Goal: Task Accomplishment & Management: Manage account settings

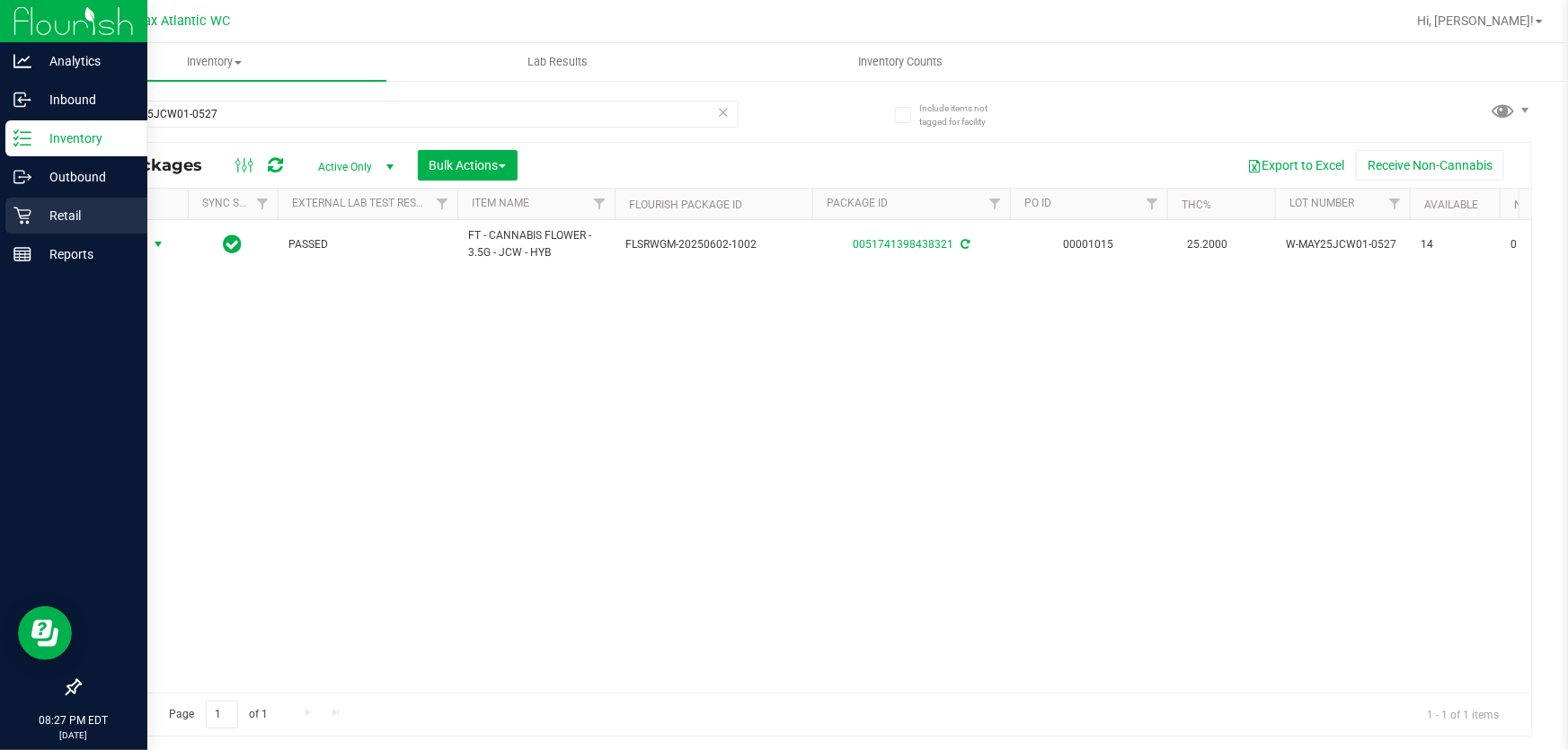
click at [26, 218] on icon at bounding box center [22, 216] width 17 height 17
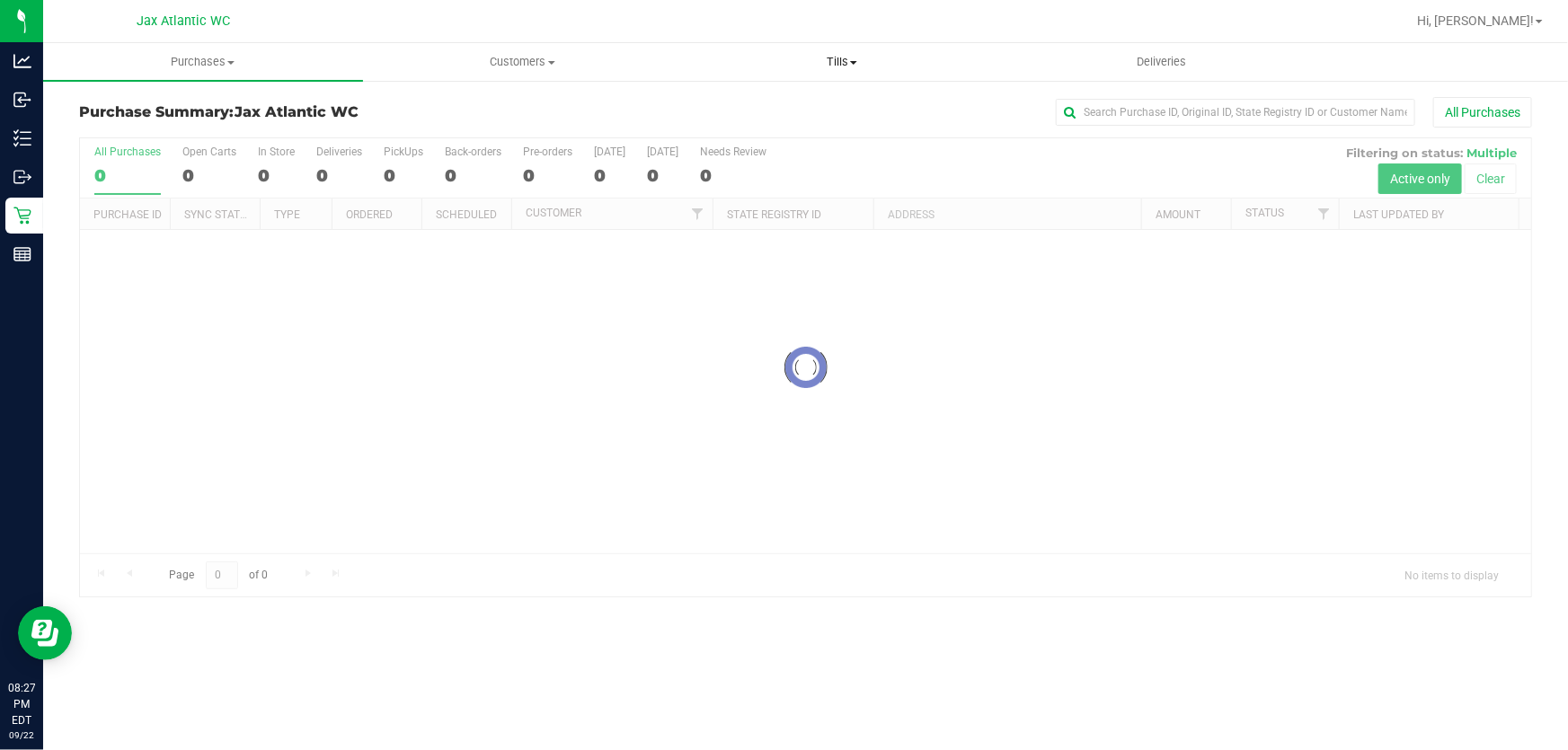
click at [836, 59] on span "Tills" at bounding box center [842, 61] width 318 height 16
click at [767, 110] on span "Manage tills" at bounding box center [743, 108] width 122 height 15
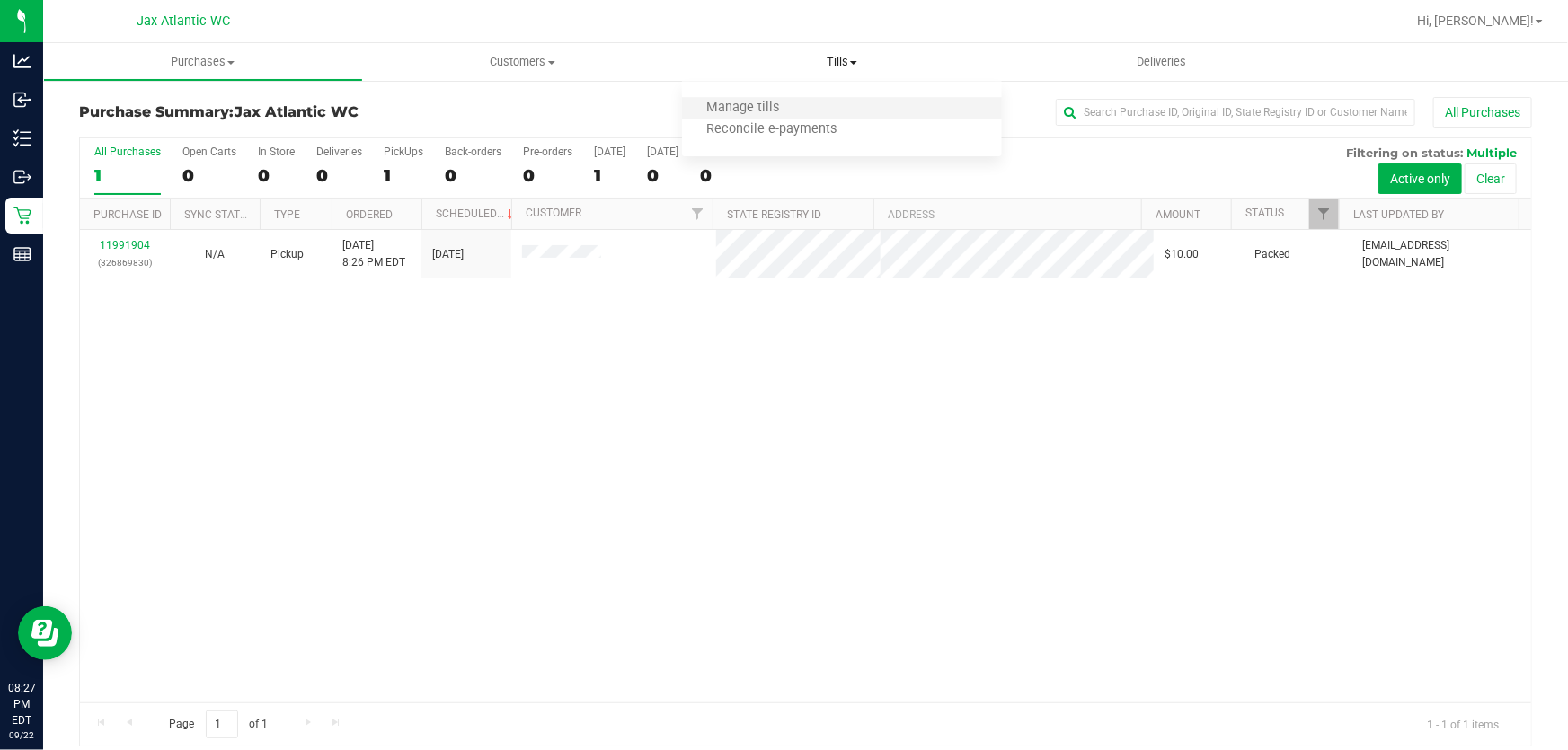
click at [808, 107] on li "Manage tills" at bounding box center [842, 109] width 320 height 21
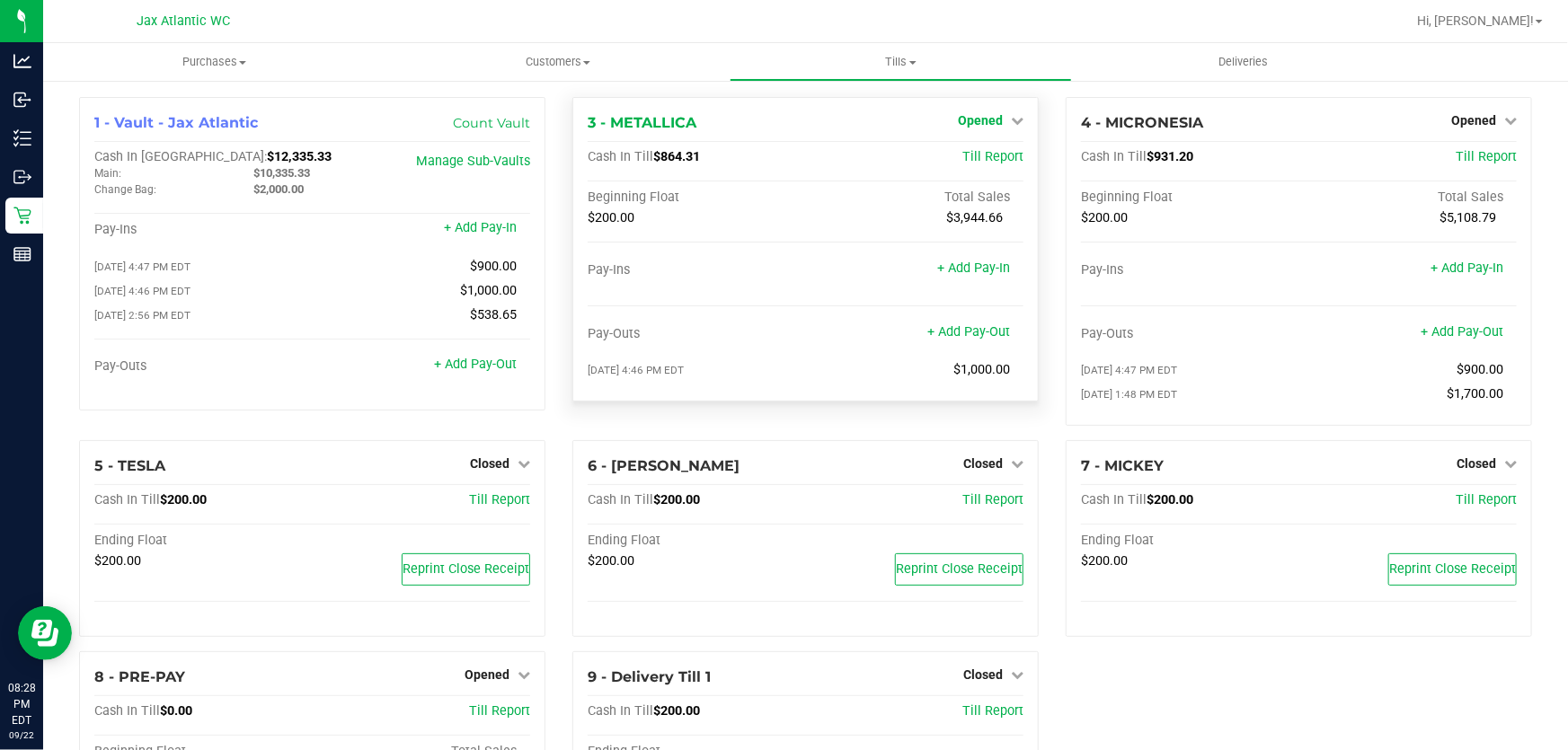
click at [970, 121] on span "Opened" at bounding box center [980, 120] width 45 height 14
click at [972, 160] on link "Close Till" at bounding box center [982, 158] width 48 height 14
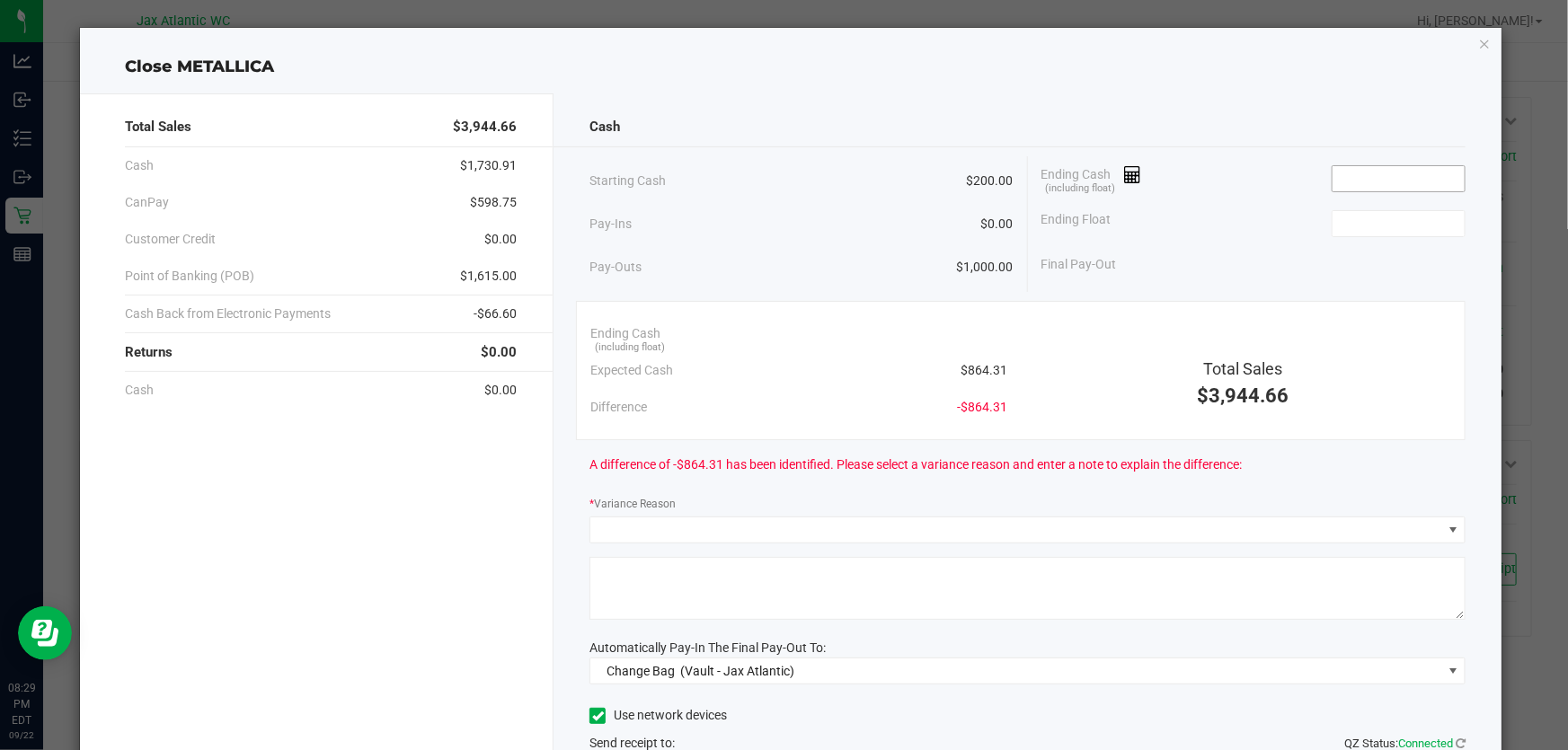
click at [1399, 174] on input at bounding box center [1398, 178] width 132 height 25
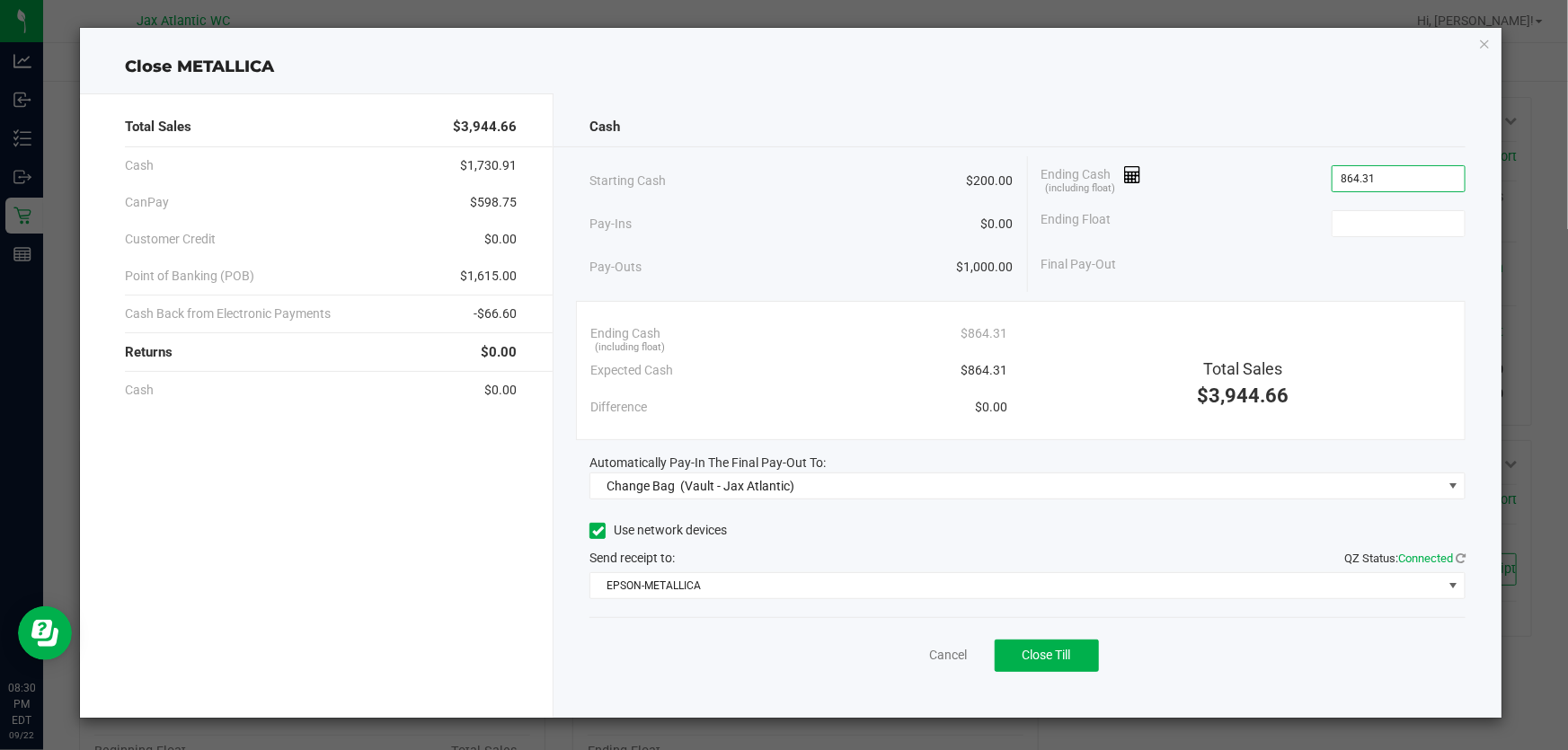
type input "$864.31"
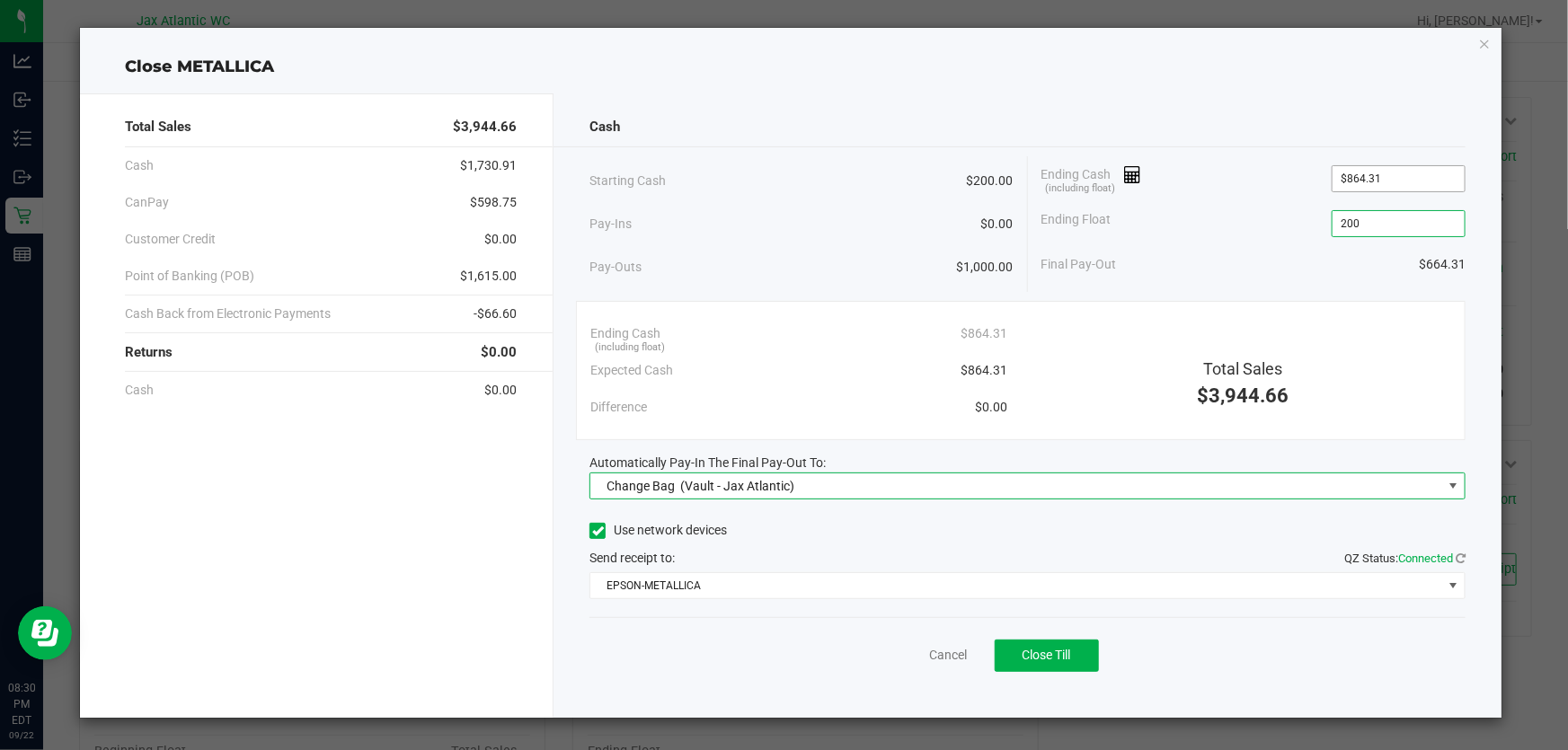
type input "$200.00"
drag, startPoint x: 759, startPoint y: 485, endPoint x: 748, endPoint y: 491, distance: 12.5
click at [759, 485] on span "(Vault - Jax Atlantic)" at bounding box center [737, 485] width 114 height 14
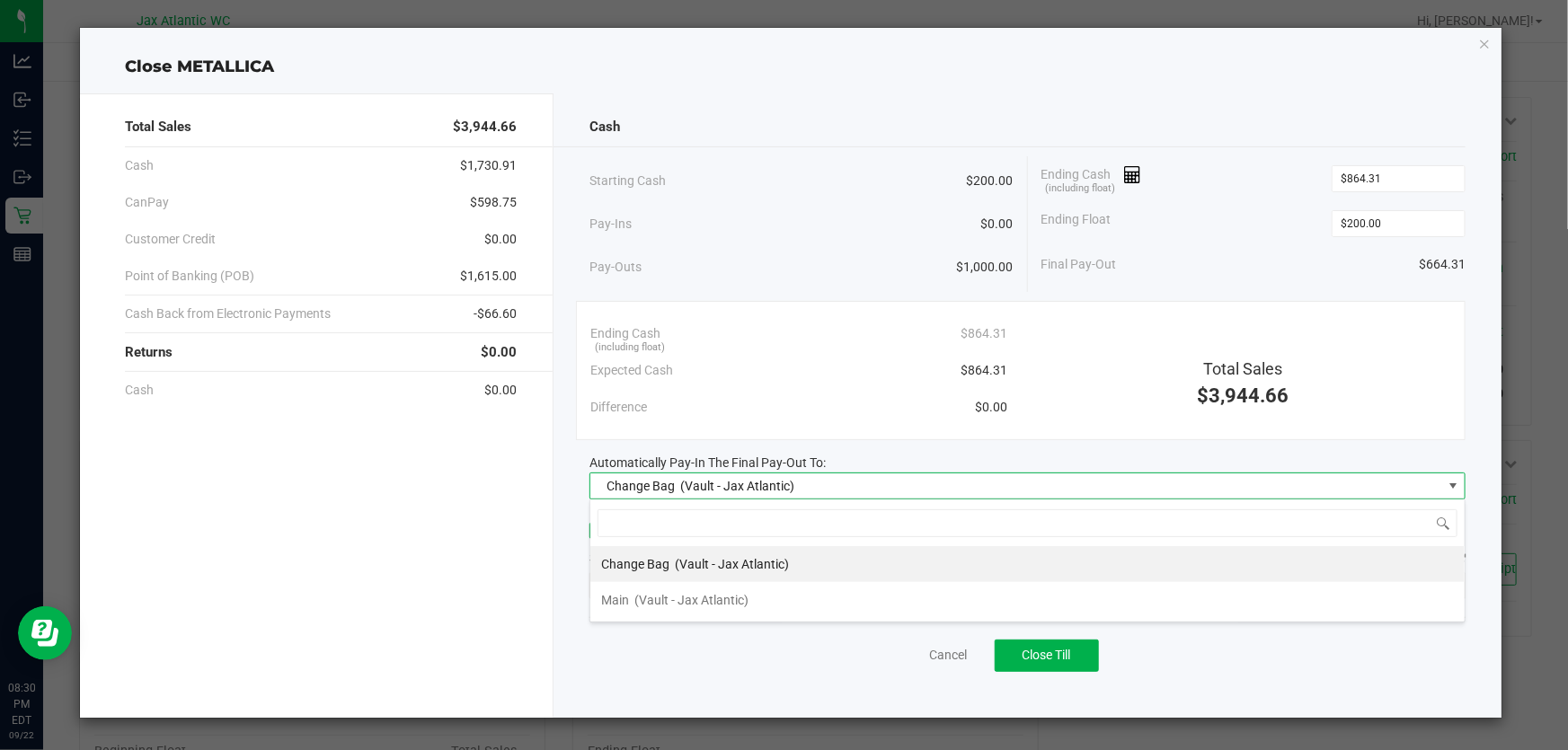
scroll to position [27, 875]
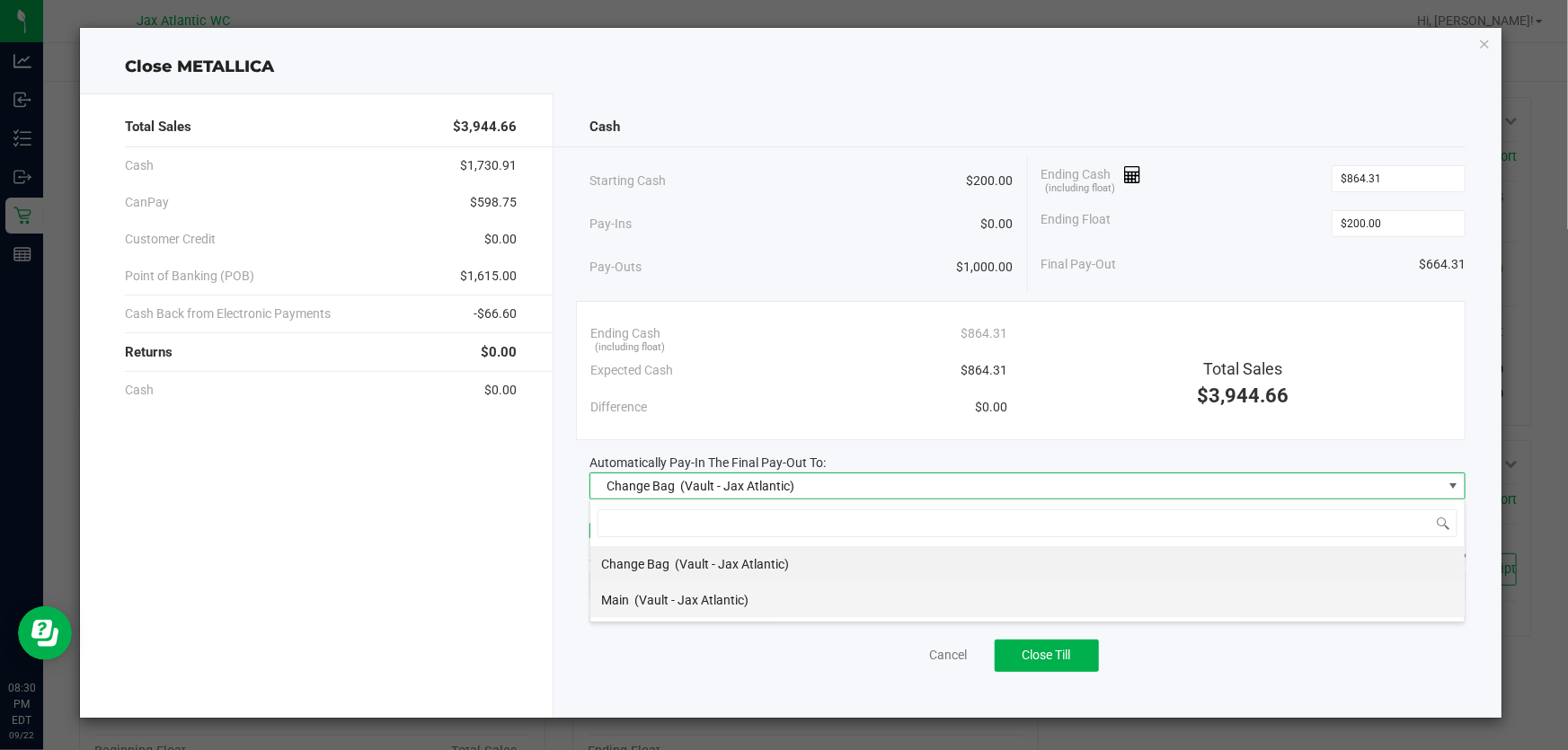
click at [674, 607] on div "Main (Vault - Jax Atlantic)" at bounding box center [675, 600] width 148 height 32
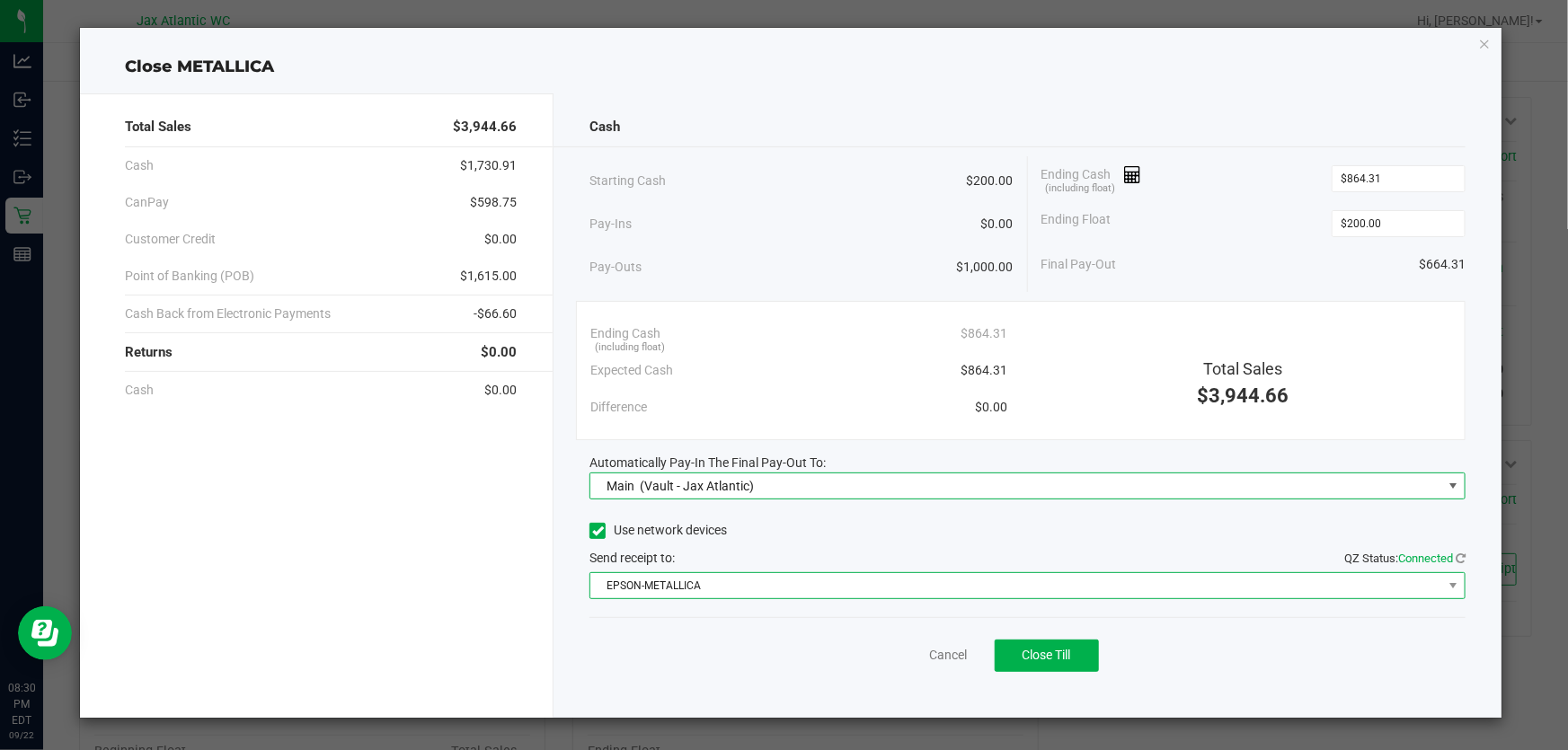
click at [1043, 592] on span "EPSON-METALLICA" at bounding box center [1017, 586] width 852 height 25
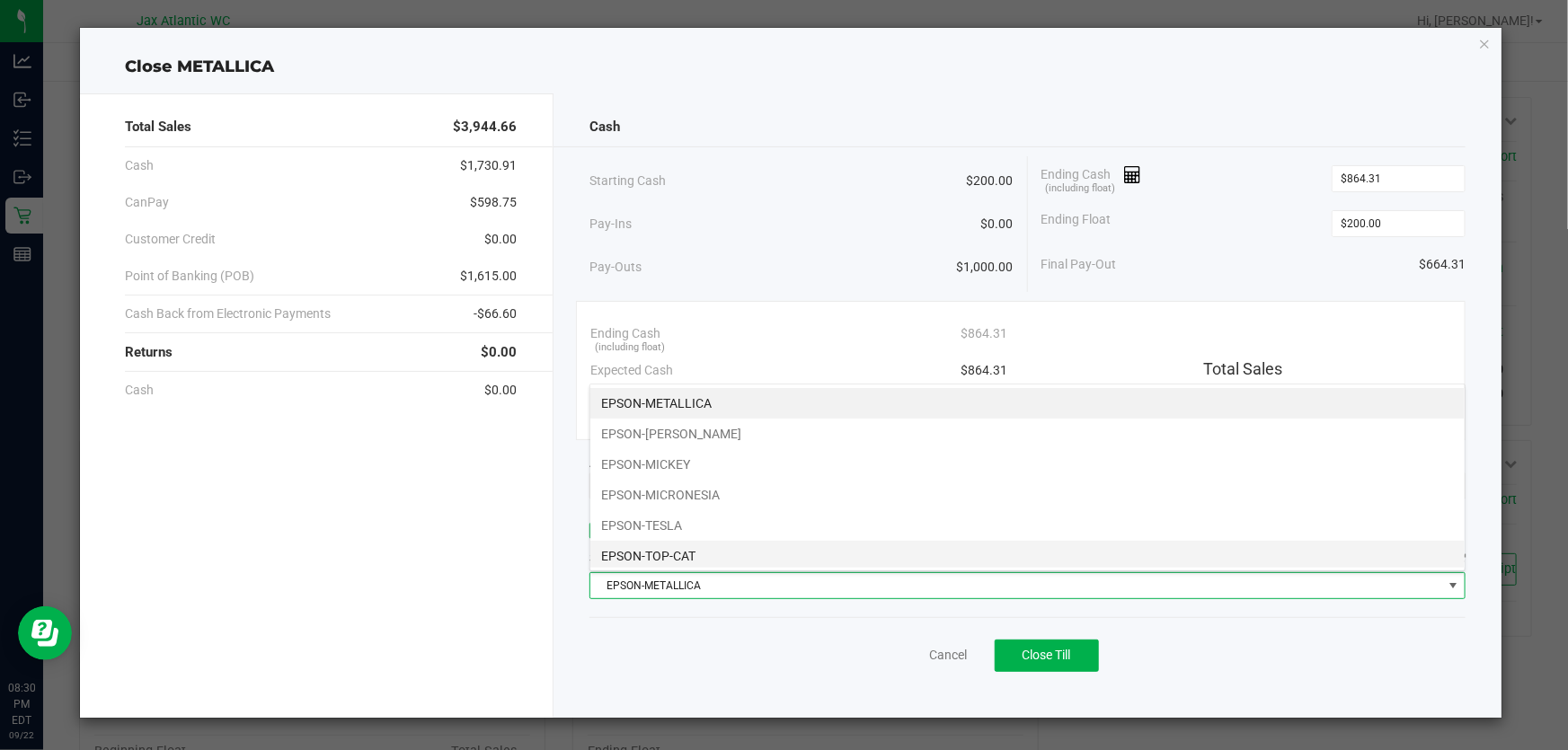
click at [707, 551] on li "EPSON-TOP-CAT" at bounding box center [1028, 556] width 875 height 31
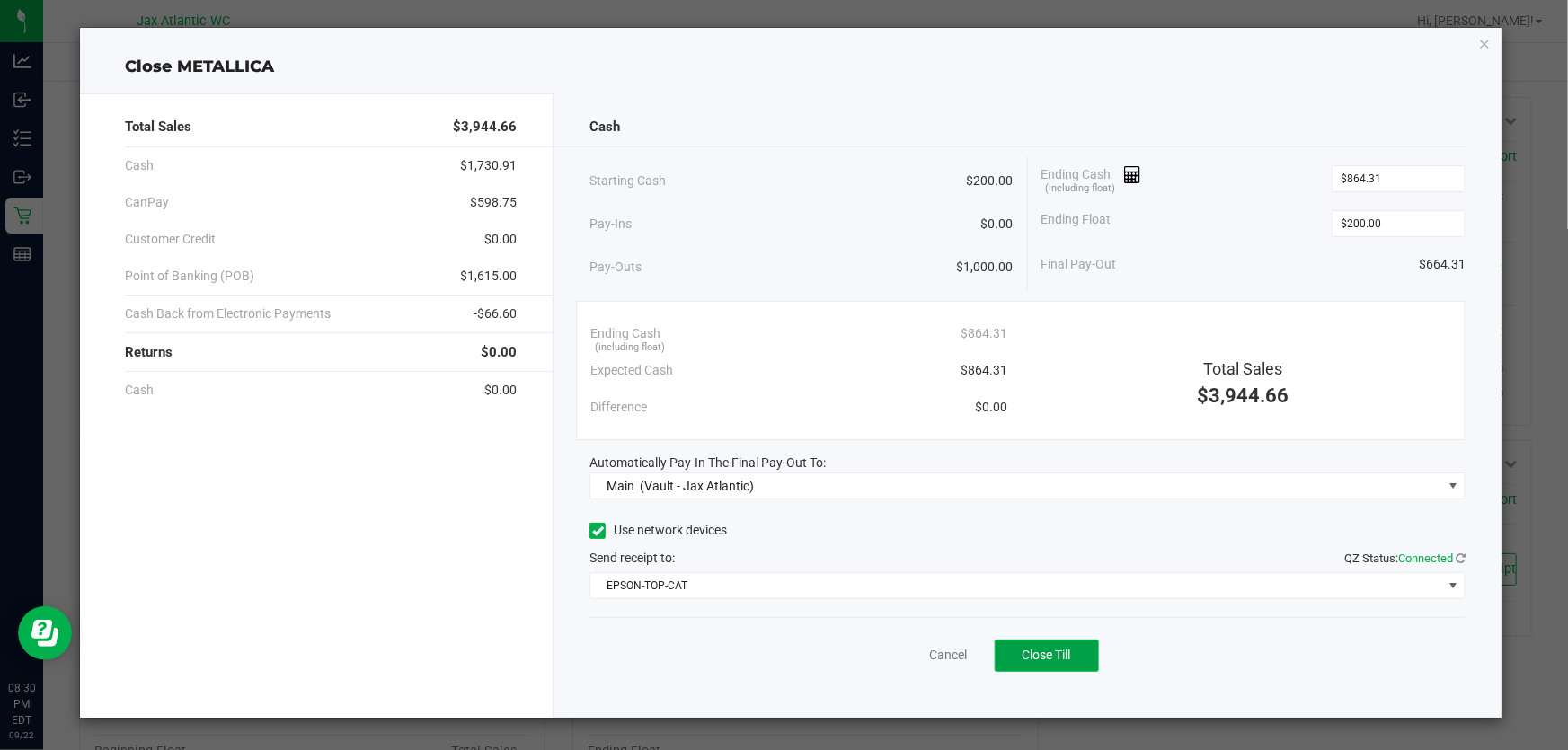
click at [1057, 653] on span "Close Till" at bounding box center [1046, 654] width 48 height 14
click at [925, 656] on link "Dismiss" at bounding box center [908, 655] width 43 height 19
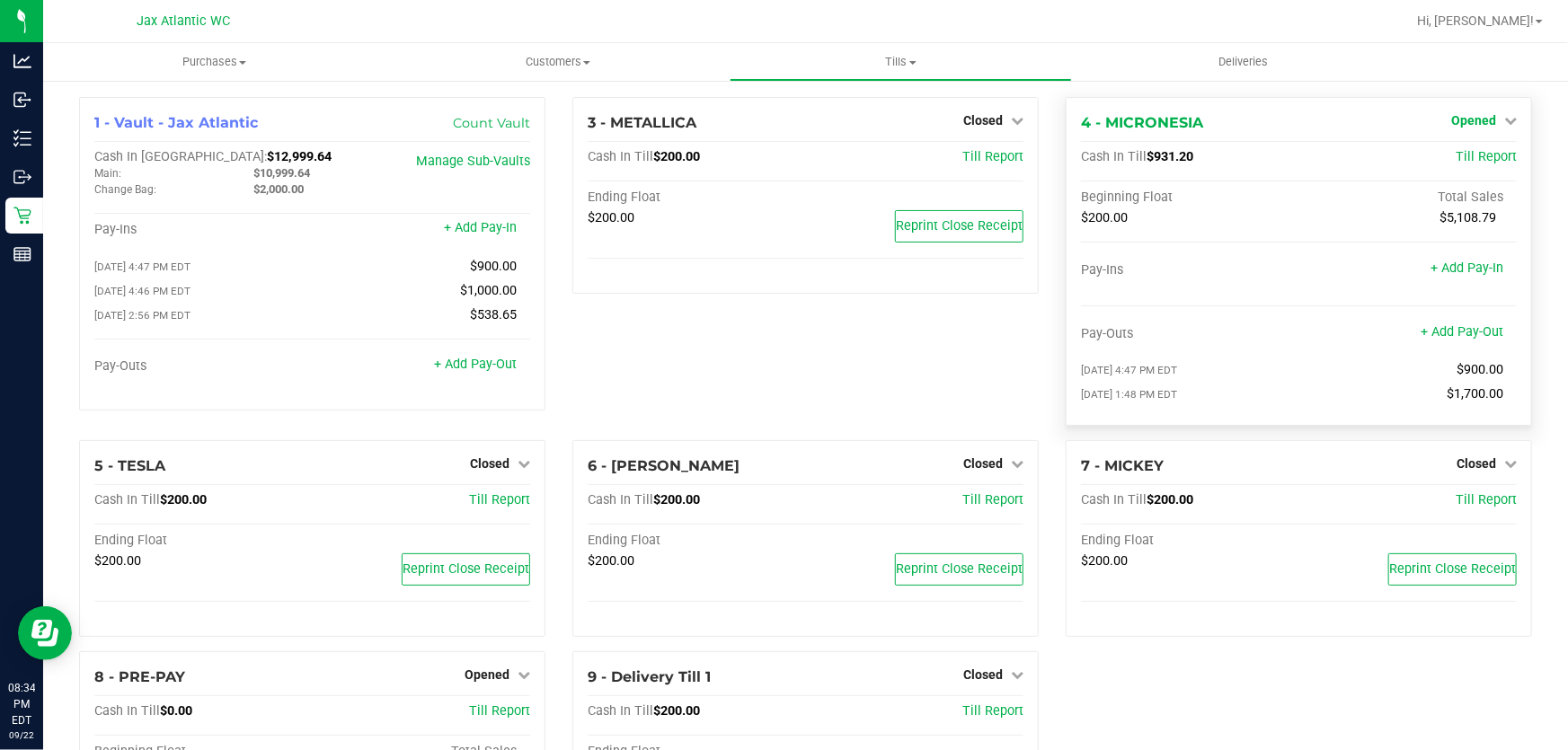
click at [1473, 123] on span "Opened" at bounding box center [1473, 120] width 45 height 14
click at [1459, 162] on link "Close Till" at bounding box center [1475, 158] width 48 height 14
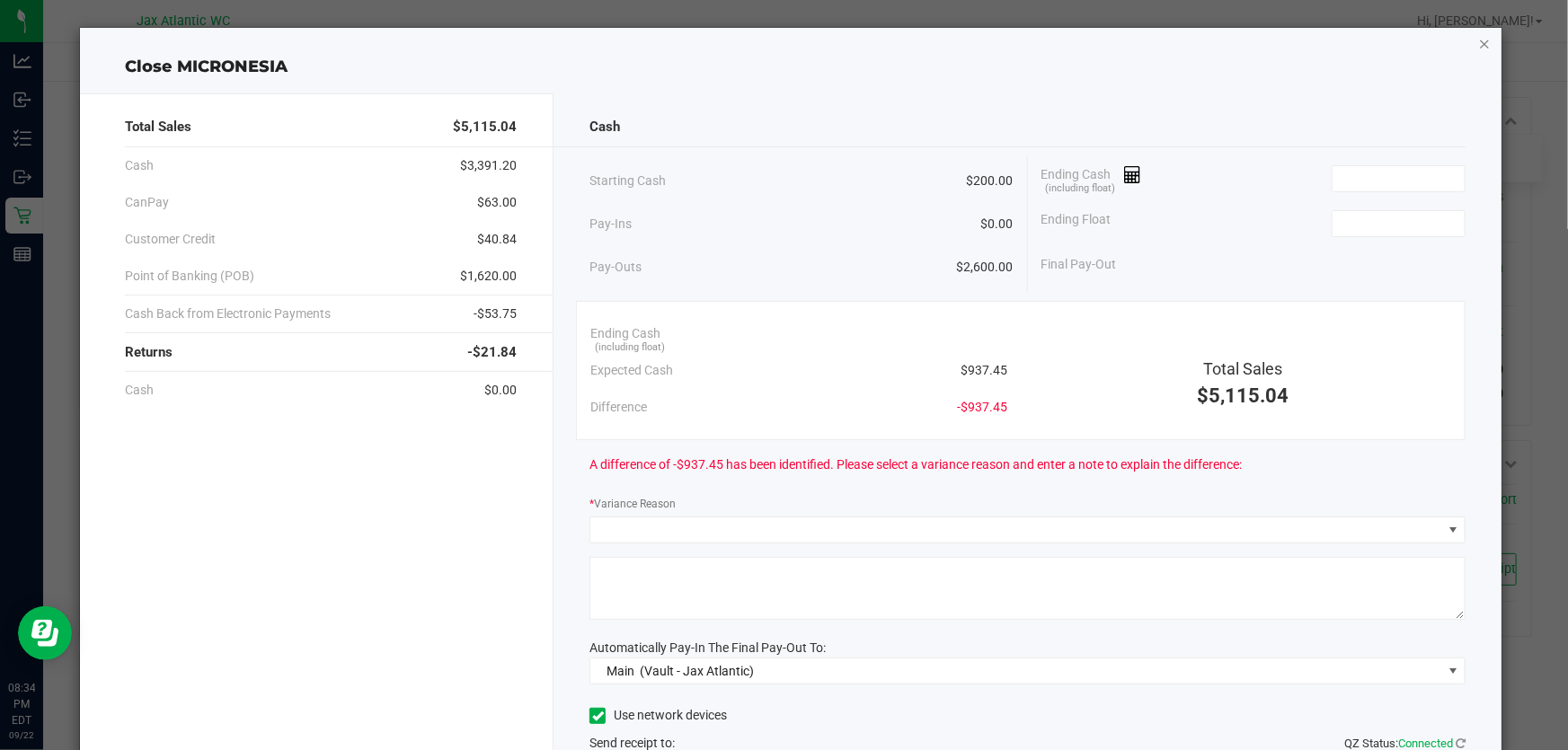
click at [1478, 40] on icon "button" at bounding box center [1484, 43] width 13 height 21
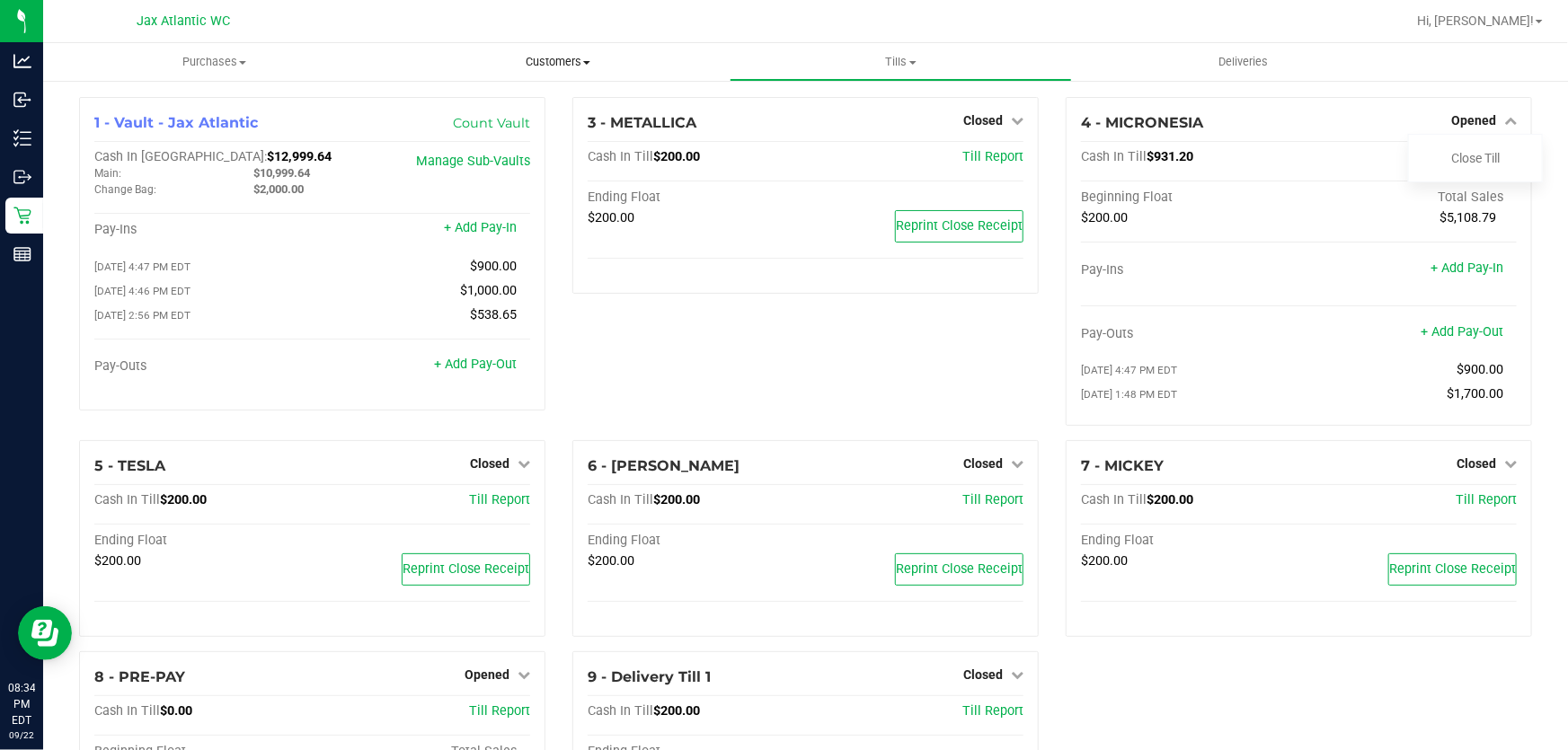
click at [532, 66] on span "Customers" at bounding box center [558, 61] width 342 height 16
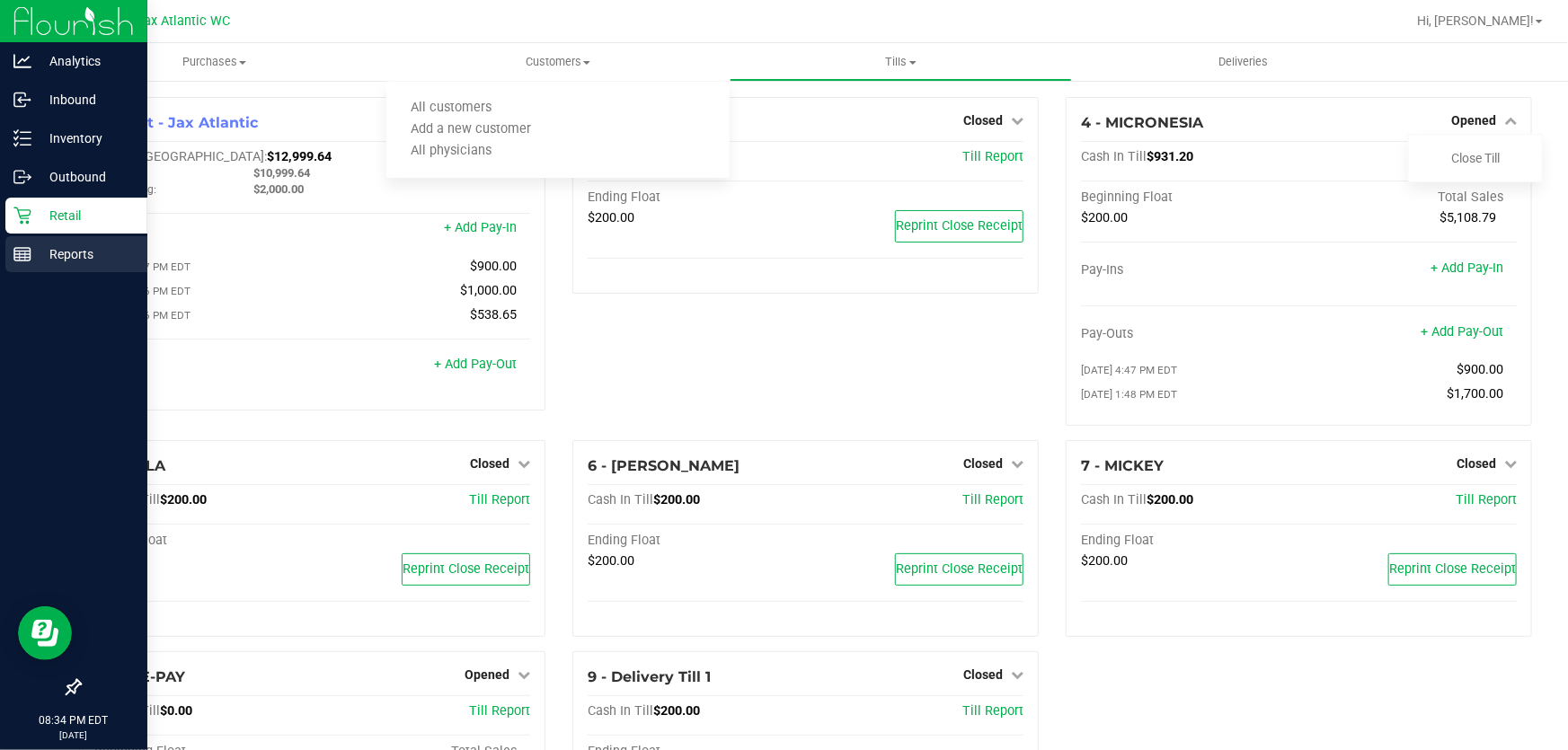
click at [44, 254] on p "Reports" at bounding box center [85, 253] width 108 height 21
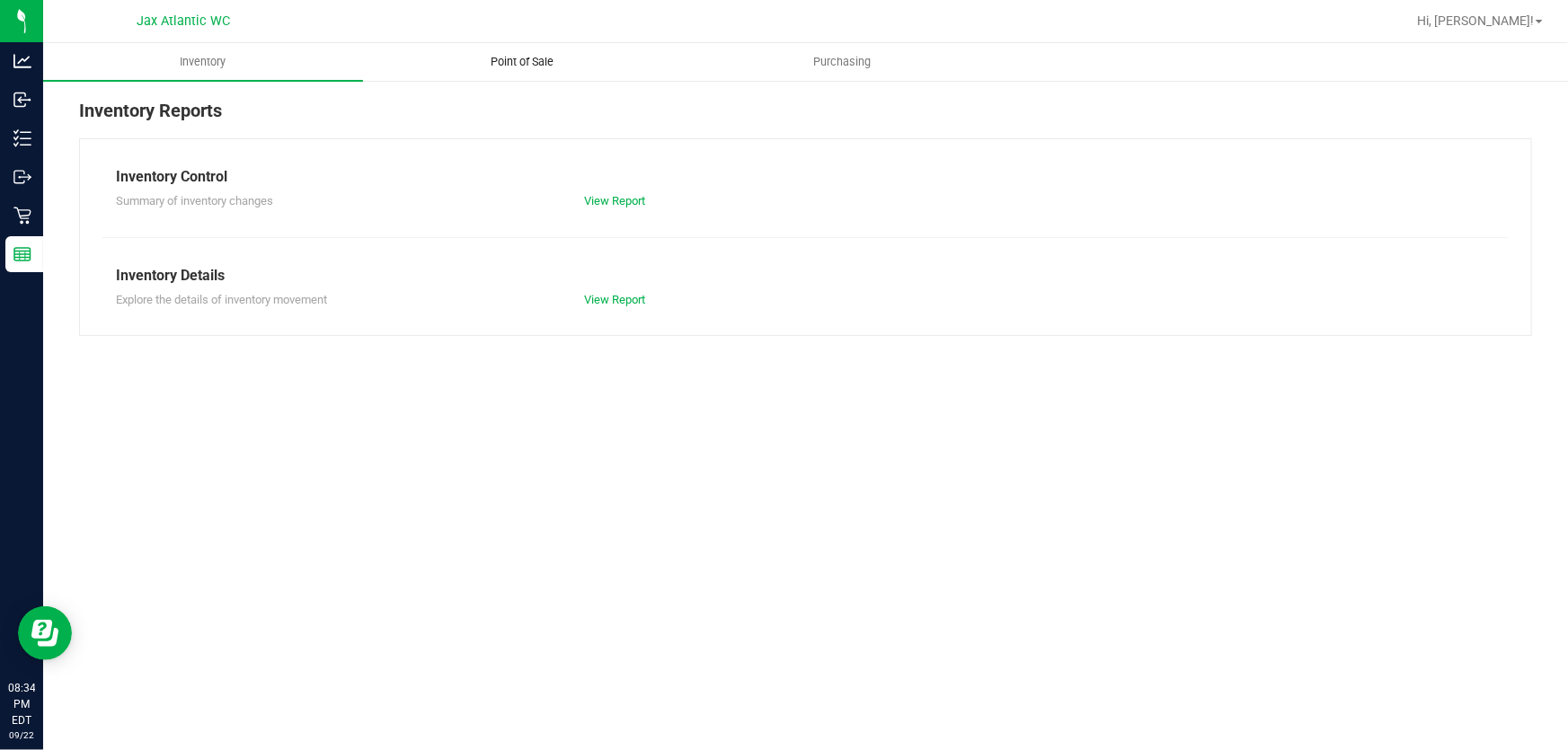
click at [557, 58] on span "Point of Sale" at bounding box center [523, 61] width 111 height 16
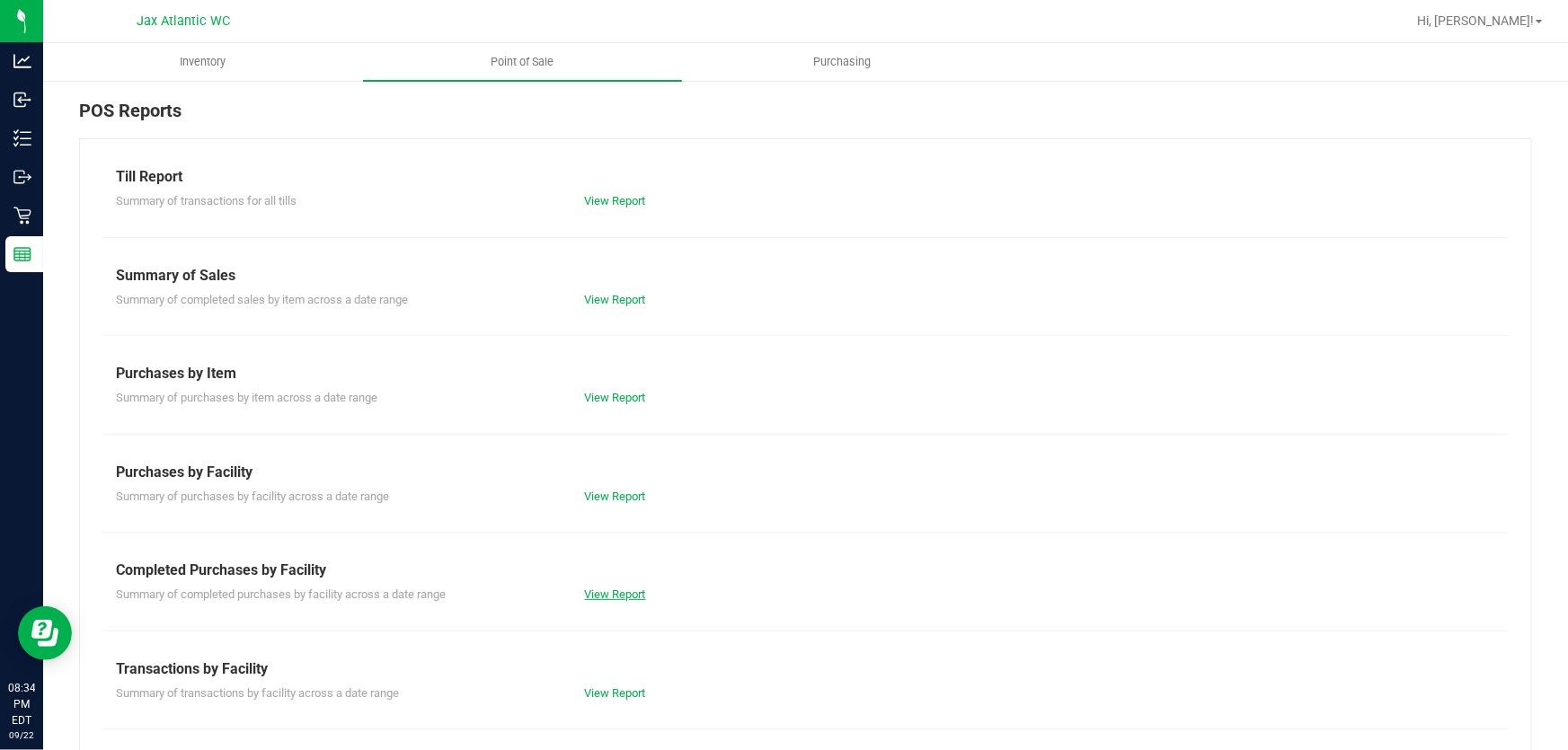
click at [603, 601] on link "View Report" at bounding box center [616, 594] width 61 height 14
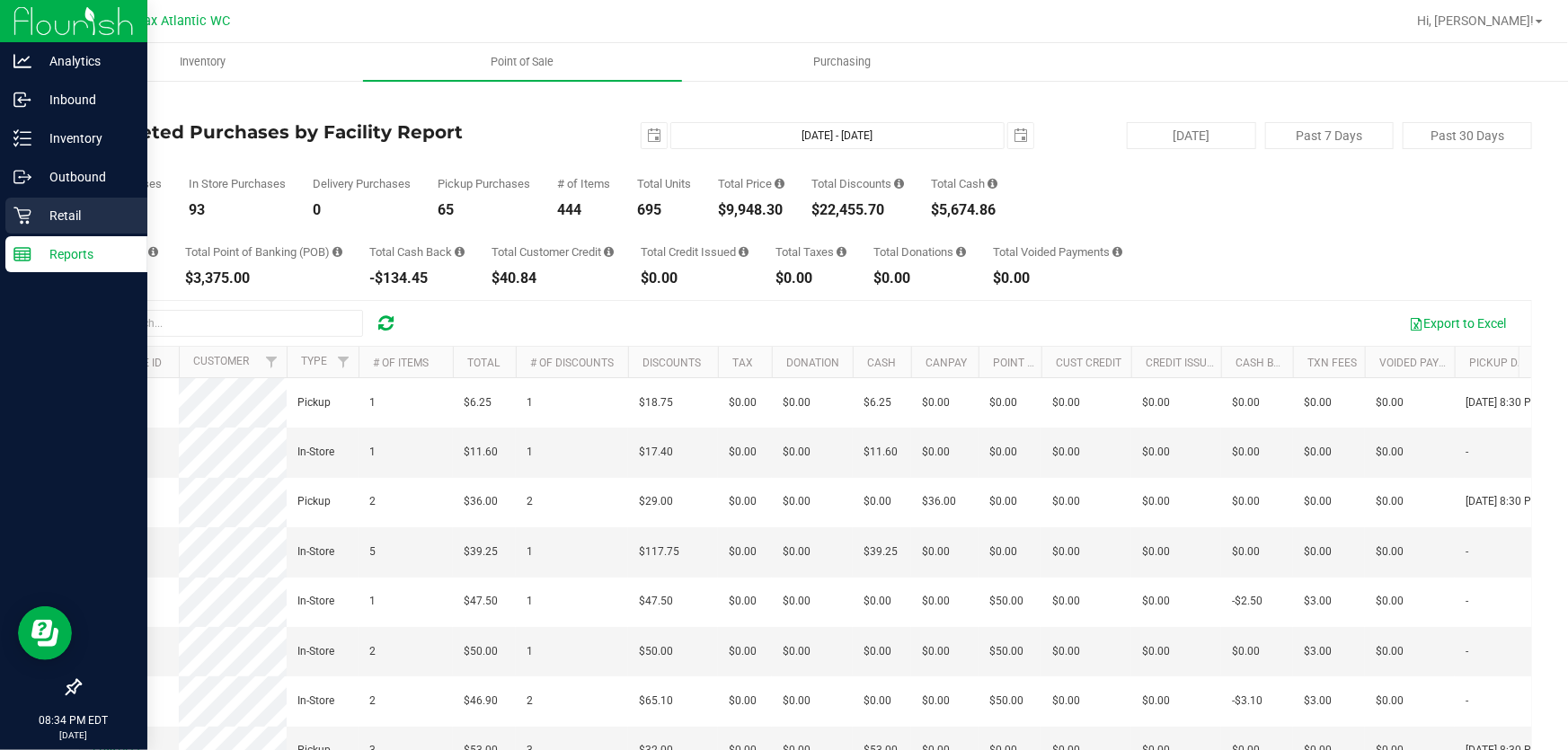
click at [29, 209] on icon at bounding box center [22, 215] width 18 height 18
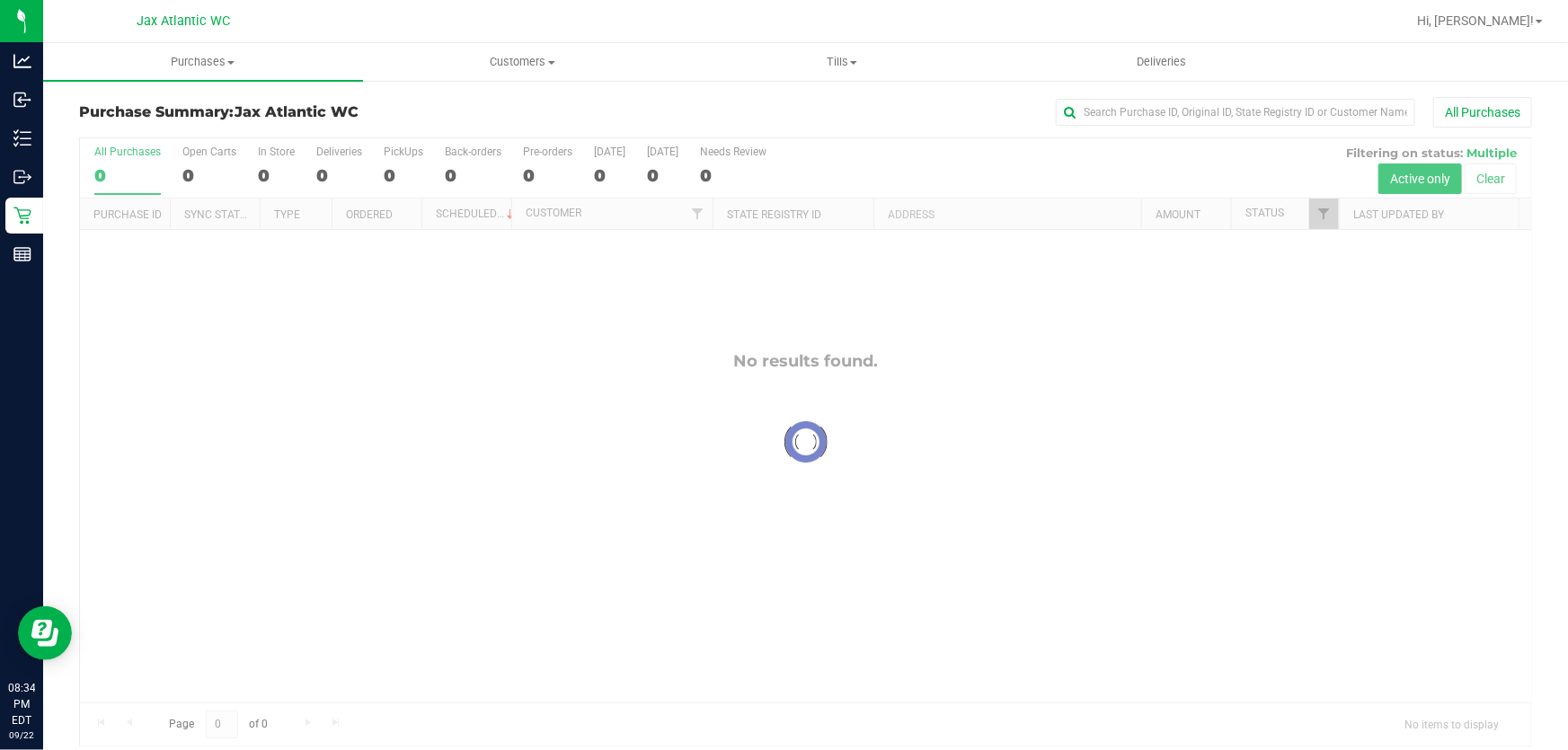
drag, startPoint x: 29, startPoint y: 209, endPoint x: 990, endPoint y: 29, distance: 977.7
click at [991, 29] on div at bounding box center [863, 21] width 1083 height 35
click at [876, 59] on span "Tills" at bounding box center [842, 61] width 318 height 16
click at [840, 62] on span "Tills" at bounding box center [842, 61] width 320 height 16
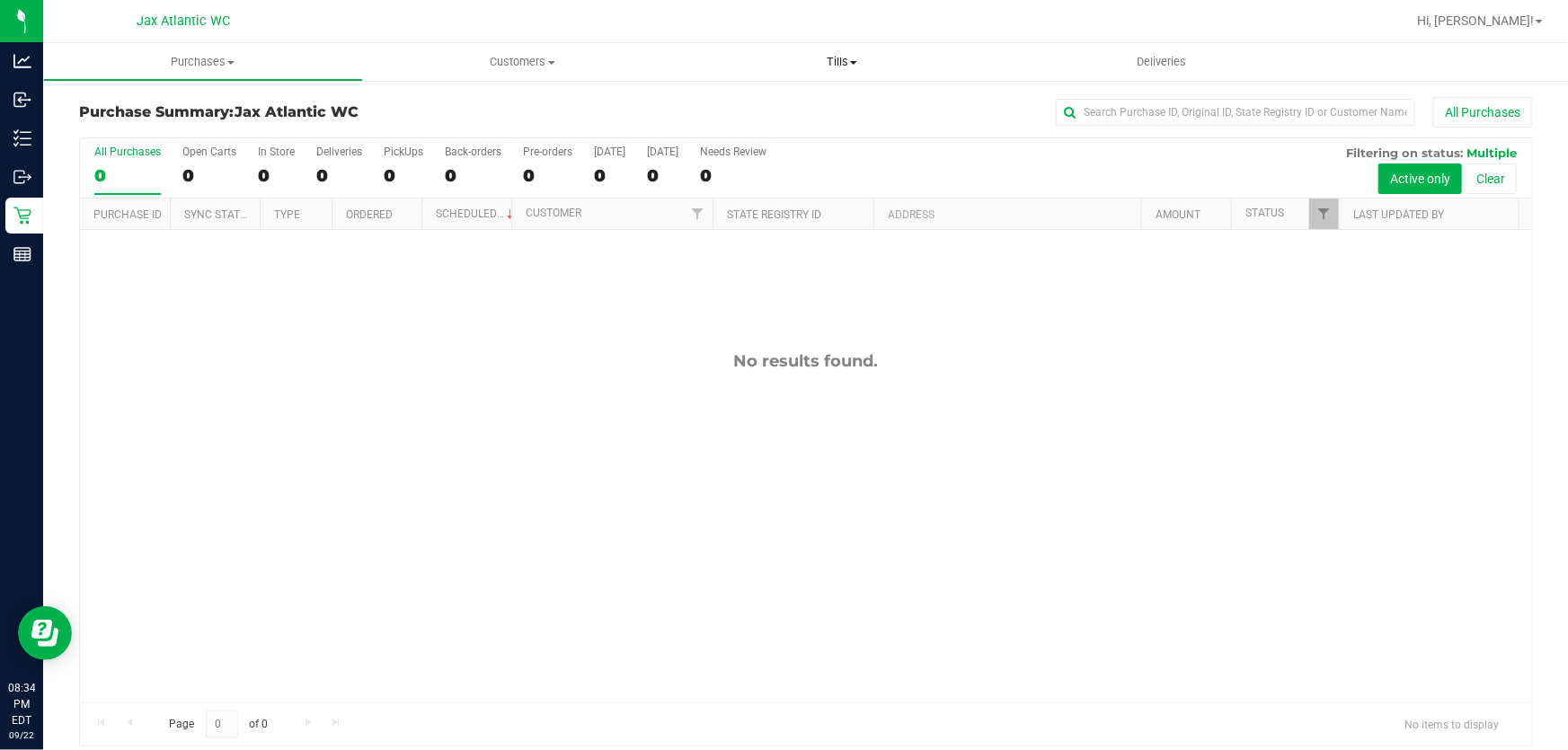
click at [835, 60] on span "Tills" at bounding box center [842, 61] width 320 height 16
click at [775, 109] on span "Manage tills" at bounding box center [743, 108] width 122 height 15
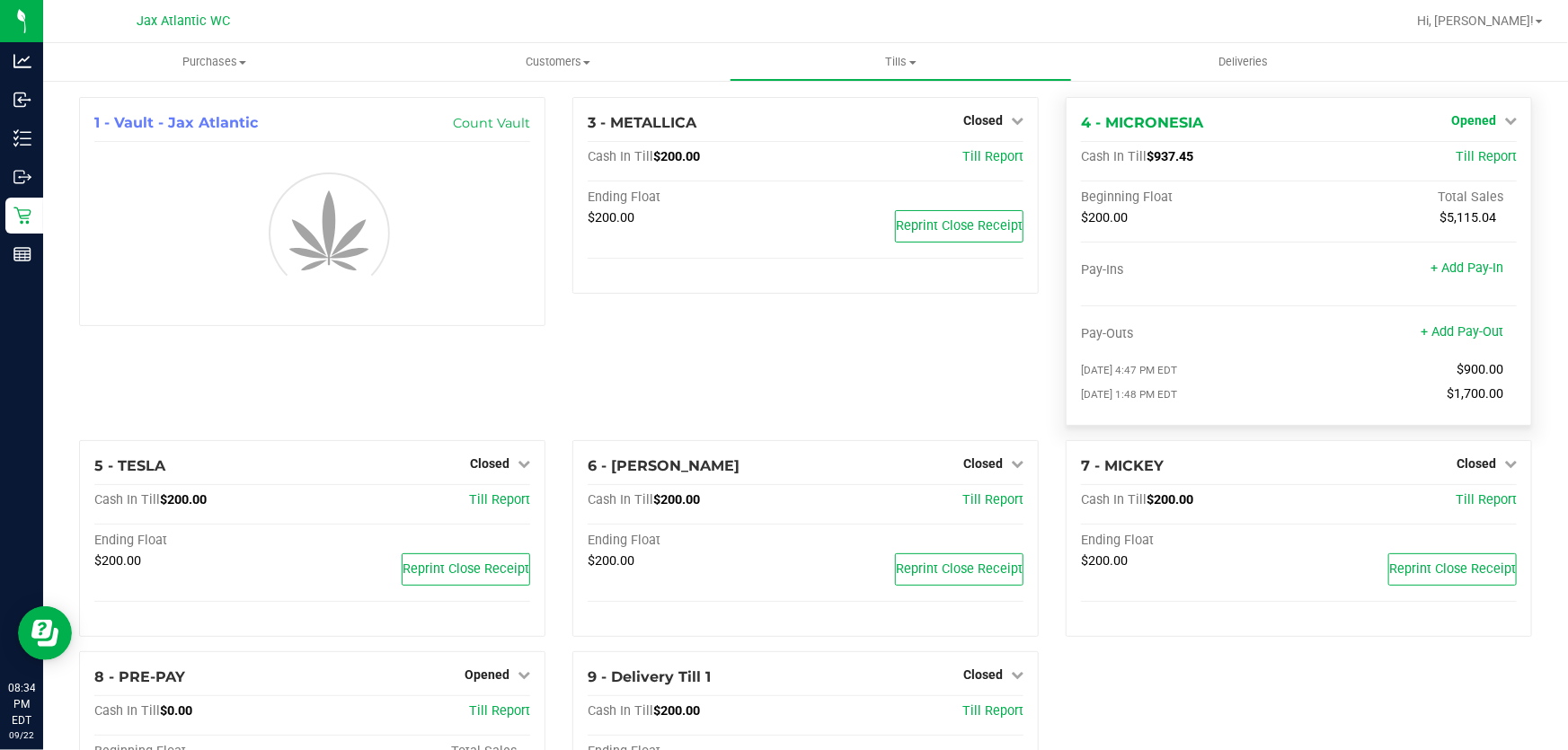
click at [1485, 126] on link "Opened" at bounding box center [1484, 120] width 66 height 14
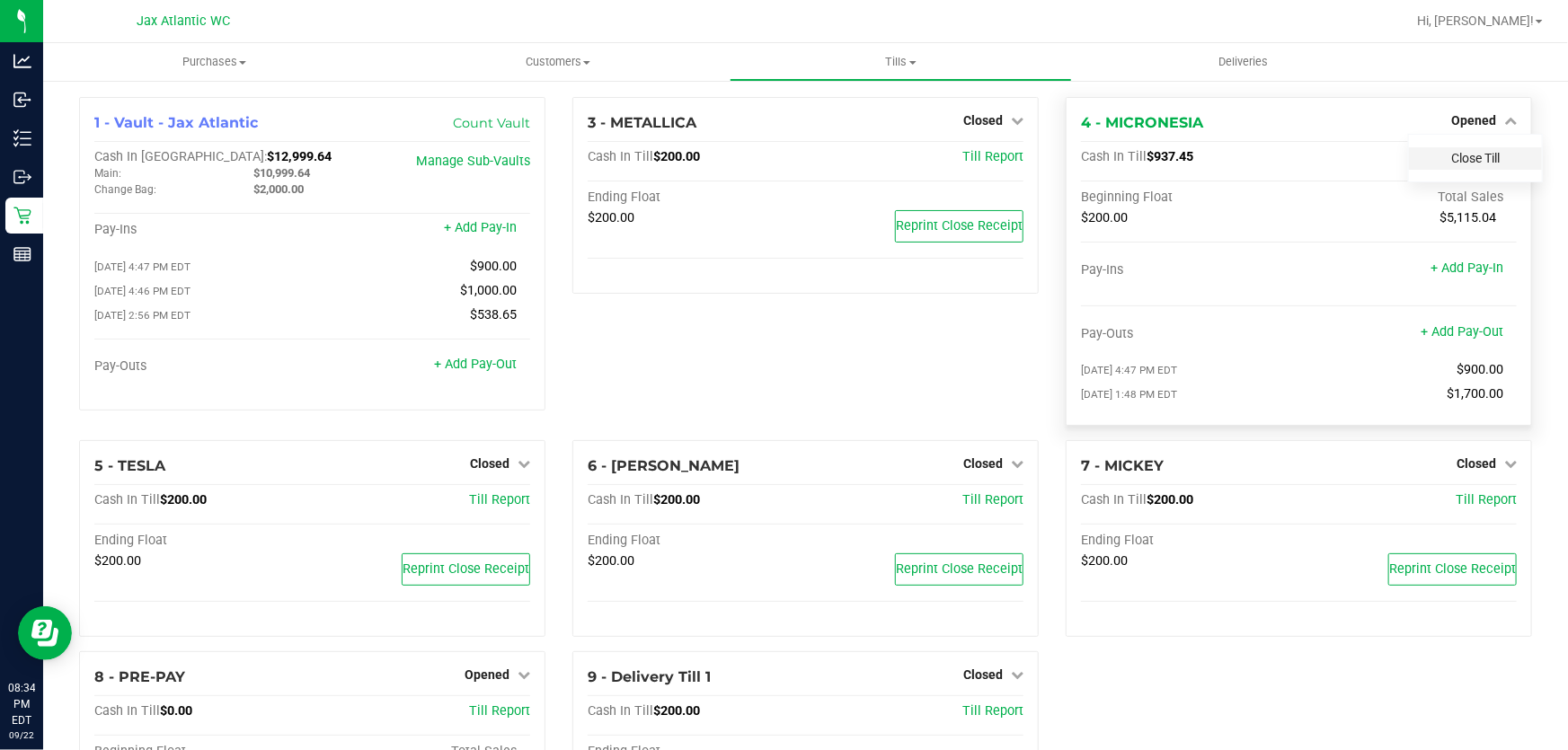
click at [1457, 159] on link "Close Till" at bounding box center [1475, 158] width 48 height 14
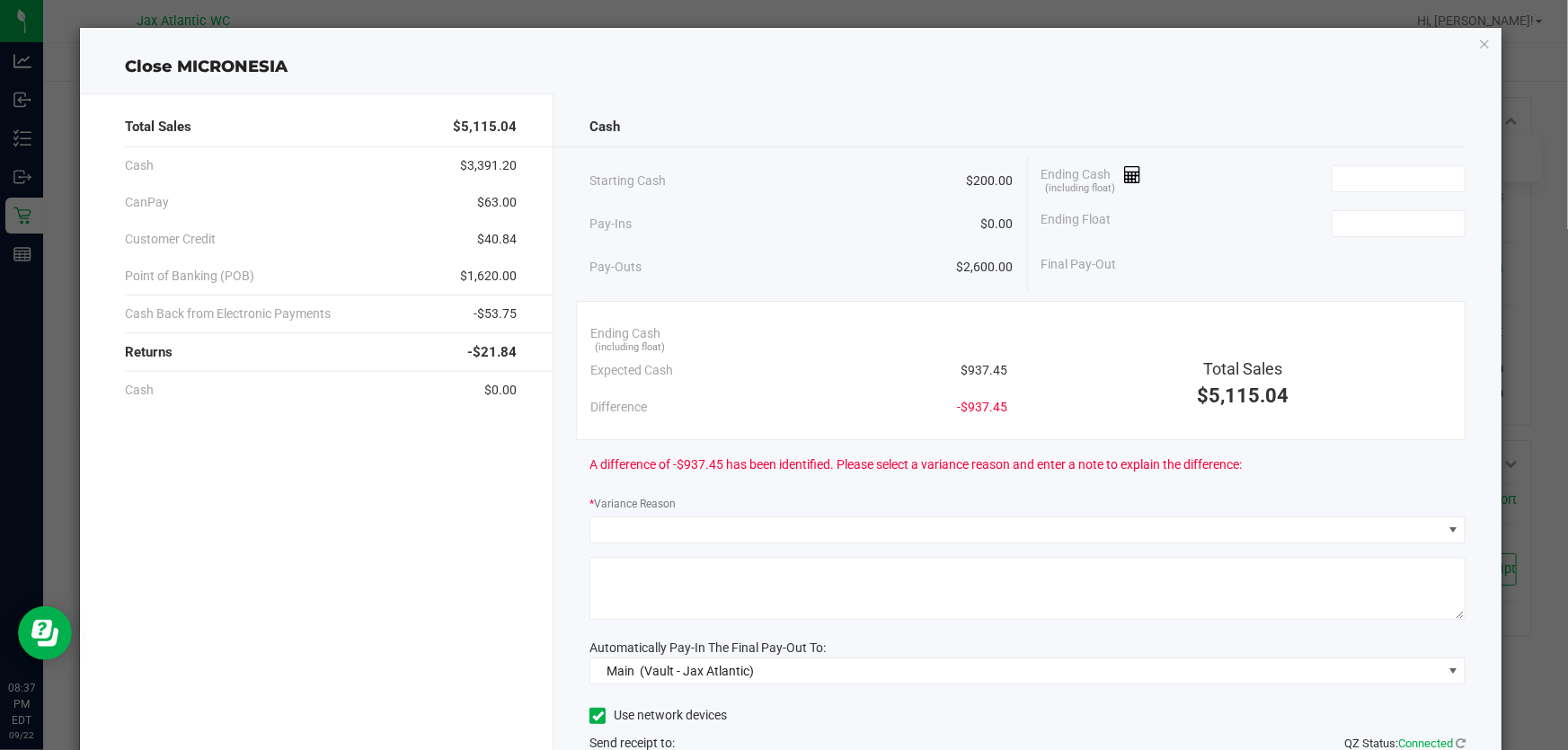
click at [1429, 160] on div "Ending Cash (including float)" at bounding box center [1253, 178] width 424 height 45
click at [1414, 175] on input at bounding box center [1398, 178] width 132 height 25
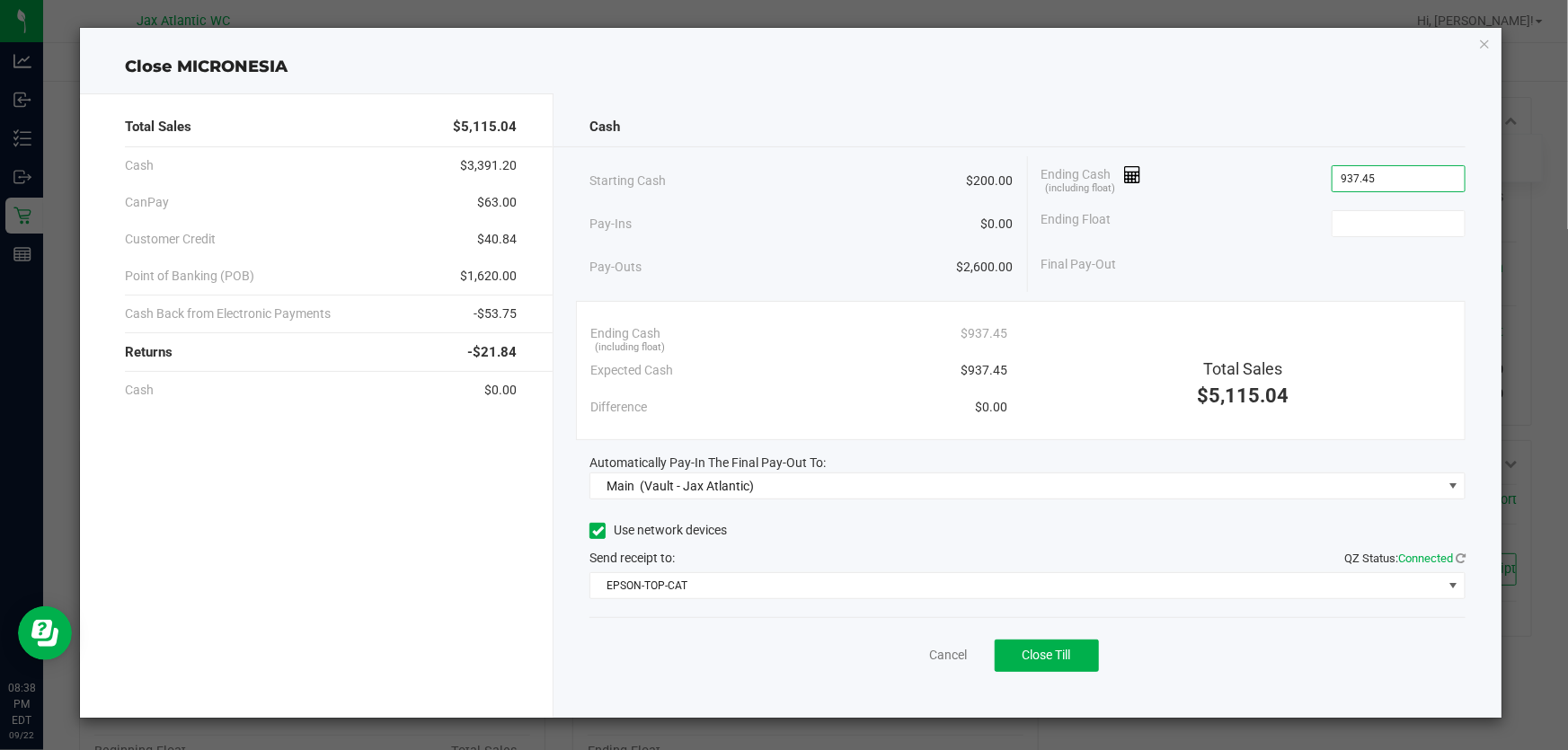
type input "$937.45"
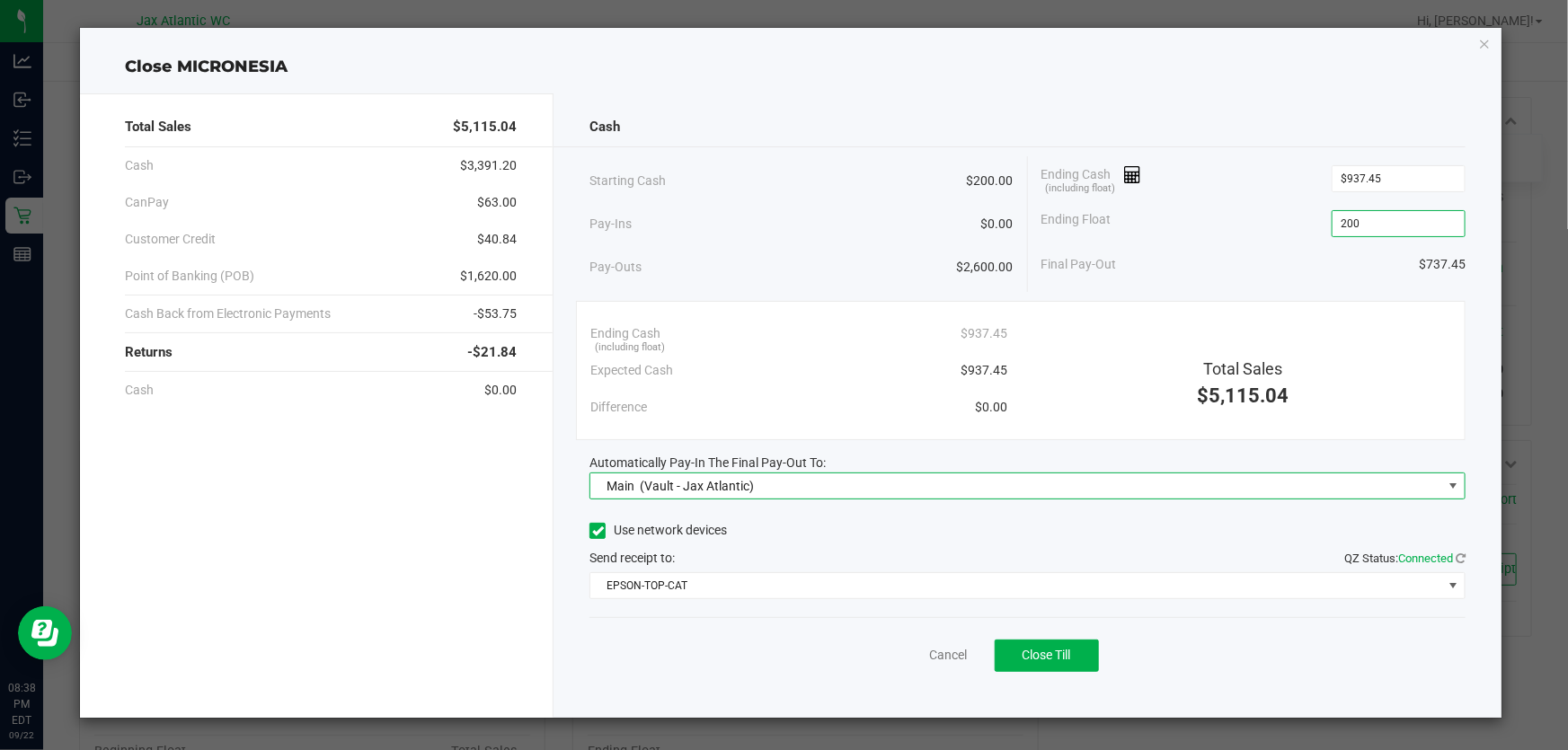
type input "$200.00"
click at [1056, 658] on span "Close Till" at bounding box center [1046, 654] width 48 height 14
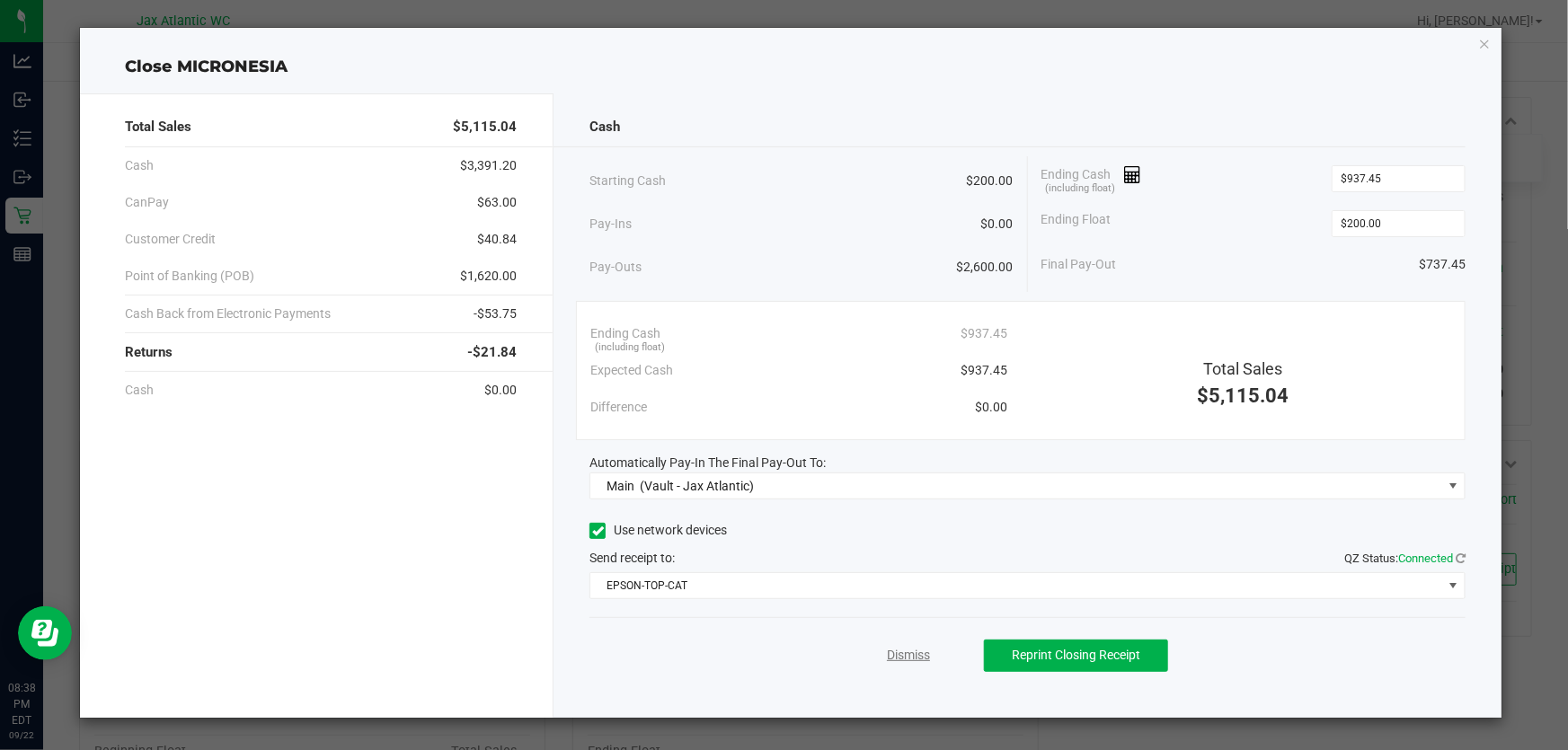
drag, startPoint x: 899, startPoint y: 652, endPoint x: 908, endPoint y: 647, distance: 10.3
click at [900, 651] on link "Dismiss" at bounding box center [908, 655] width 43 height 19
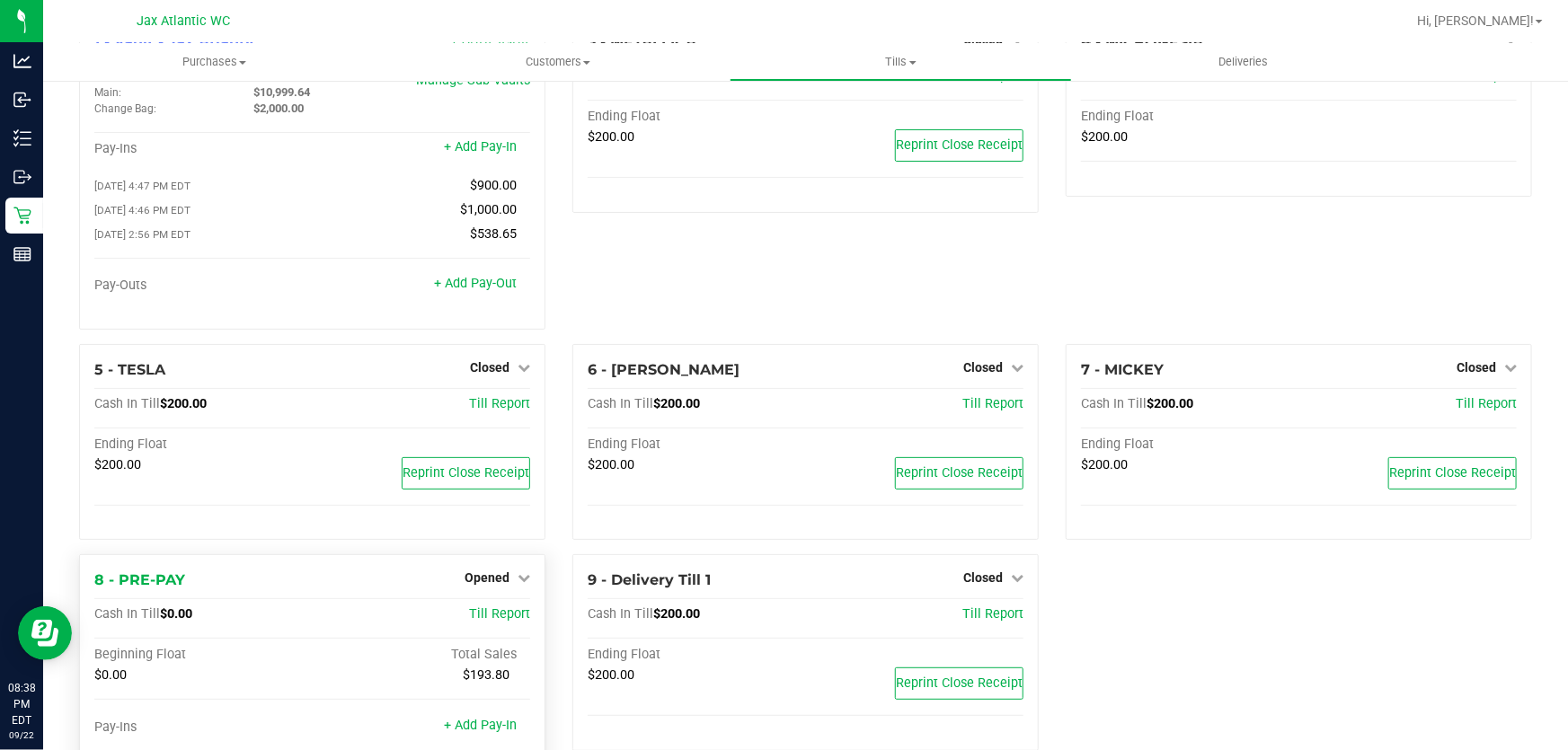
scroll to position [200, 0]
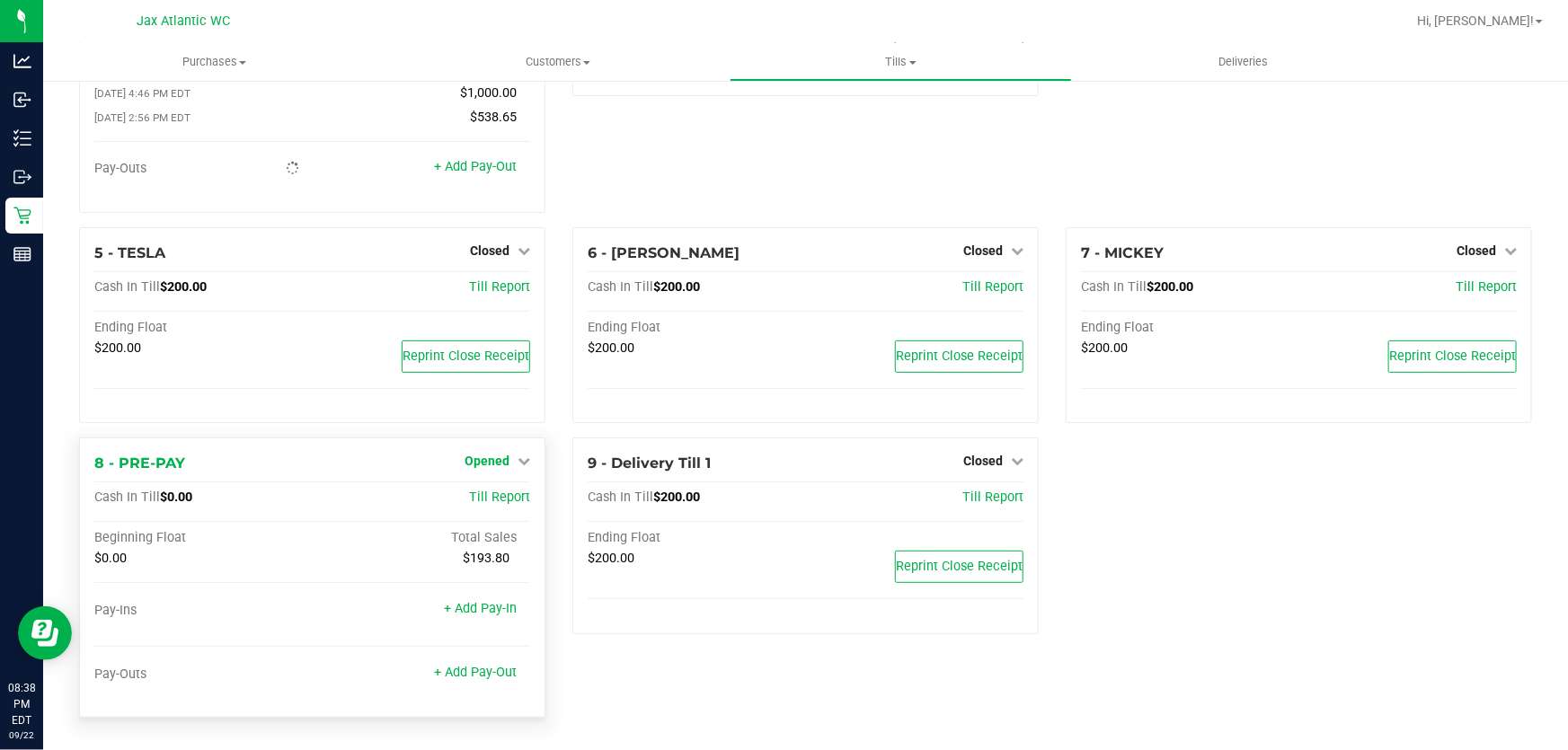
click at [494, 468] on span "Opened" at bounding box center [486, 460] width 45 height 14
click at [471, 497] on link "Close Till" at bounding box center [488, 498] width 48 height 14
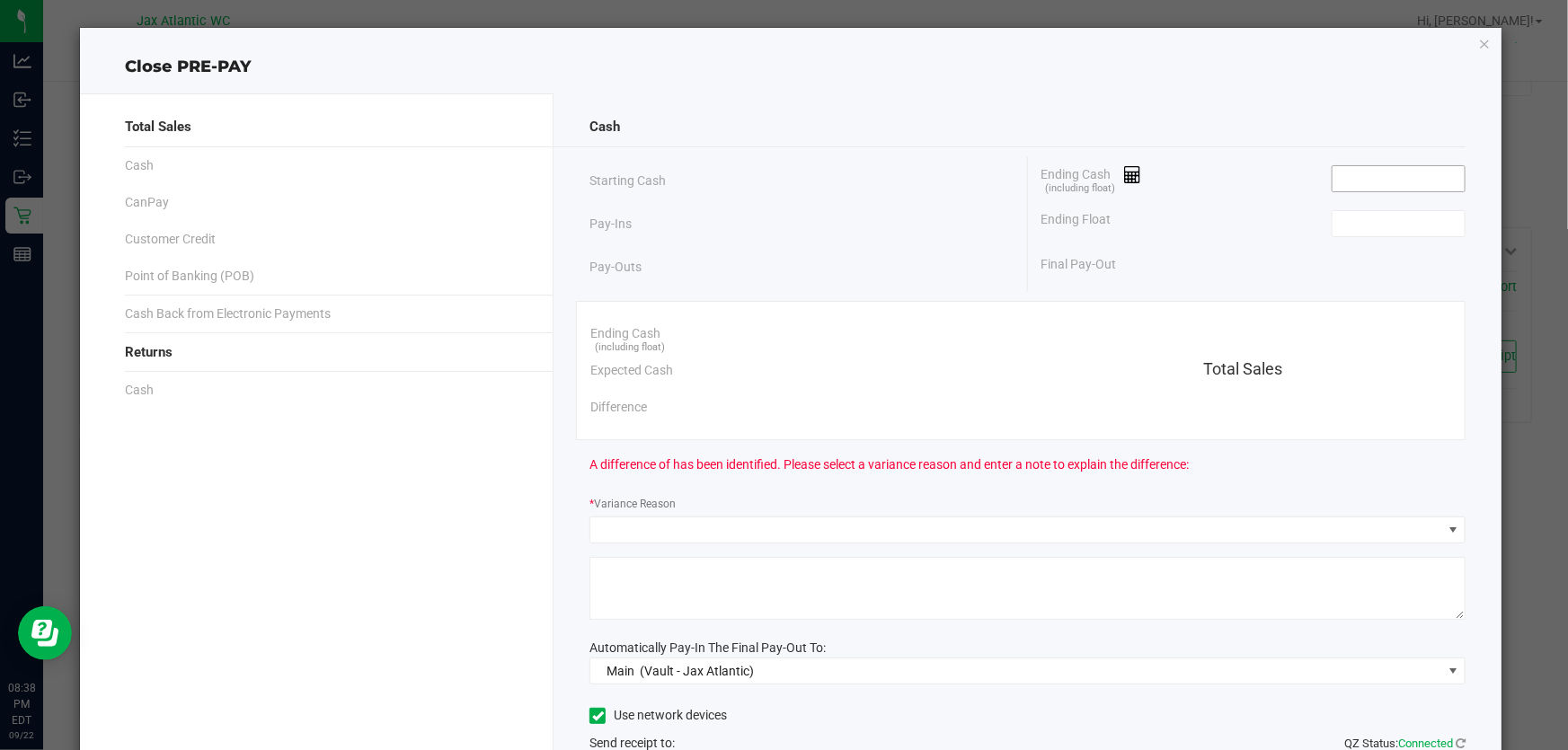
click at [1367, 167] on input at bounding box center [1398, 178] width 132 height 25
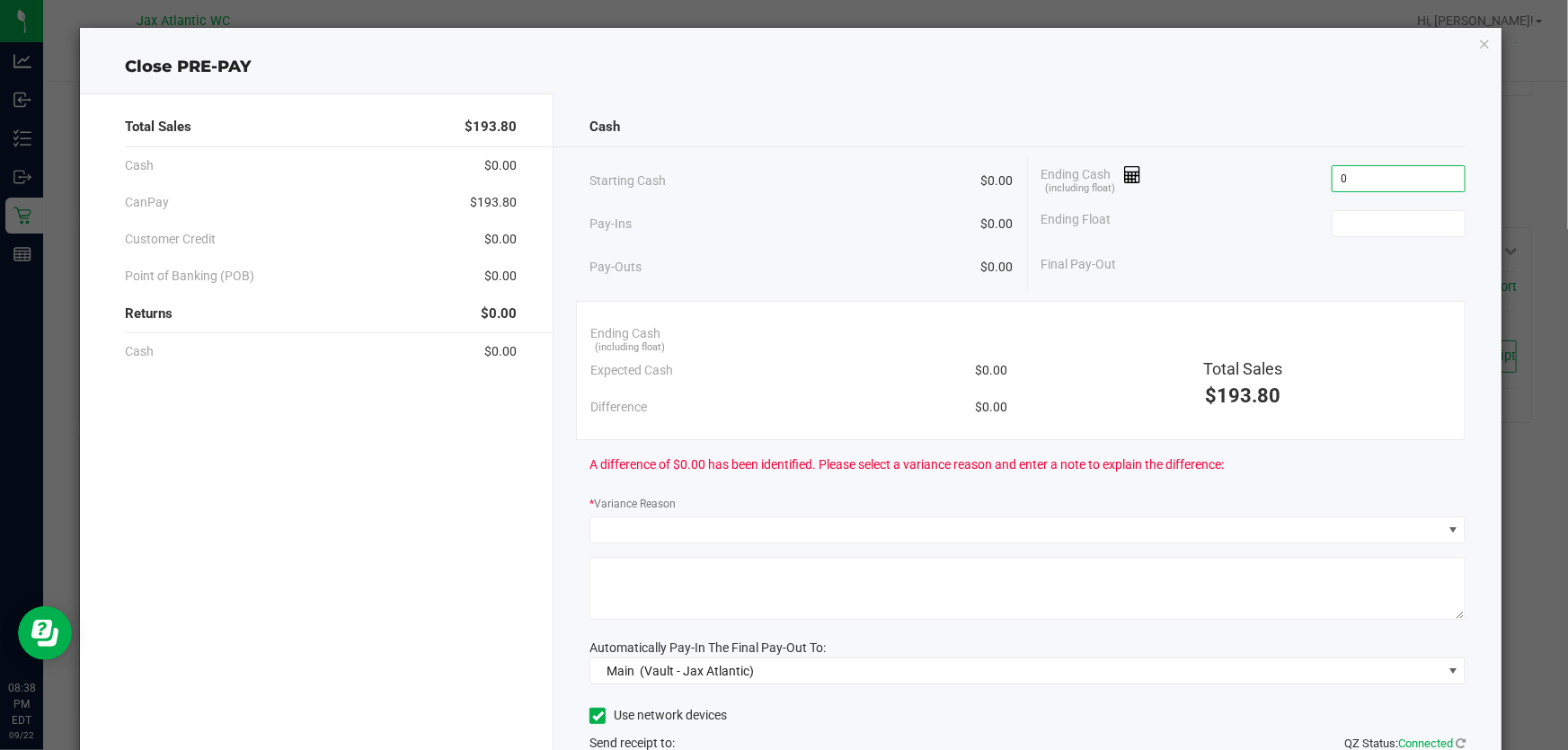
type input "$0.00"
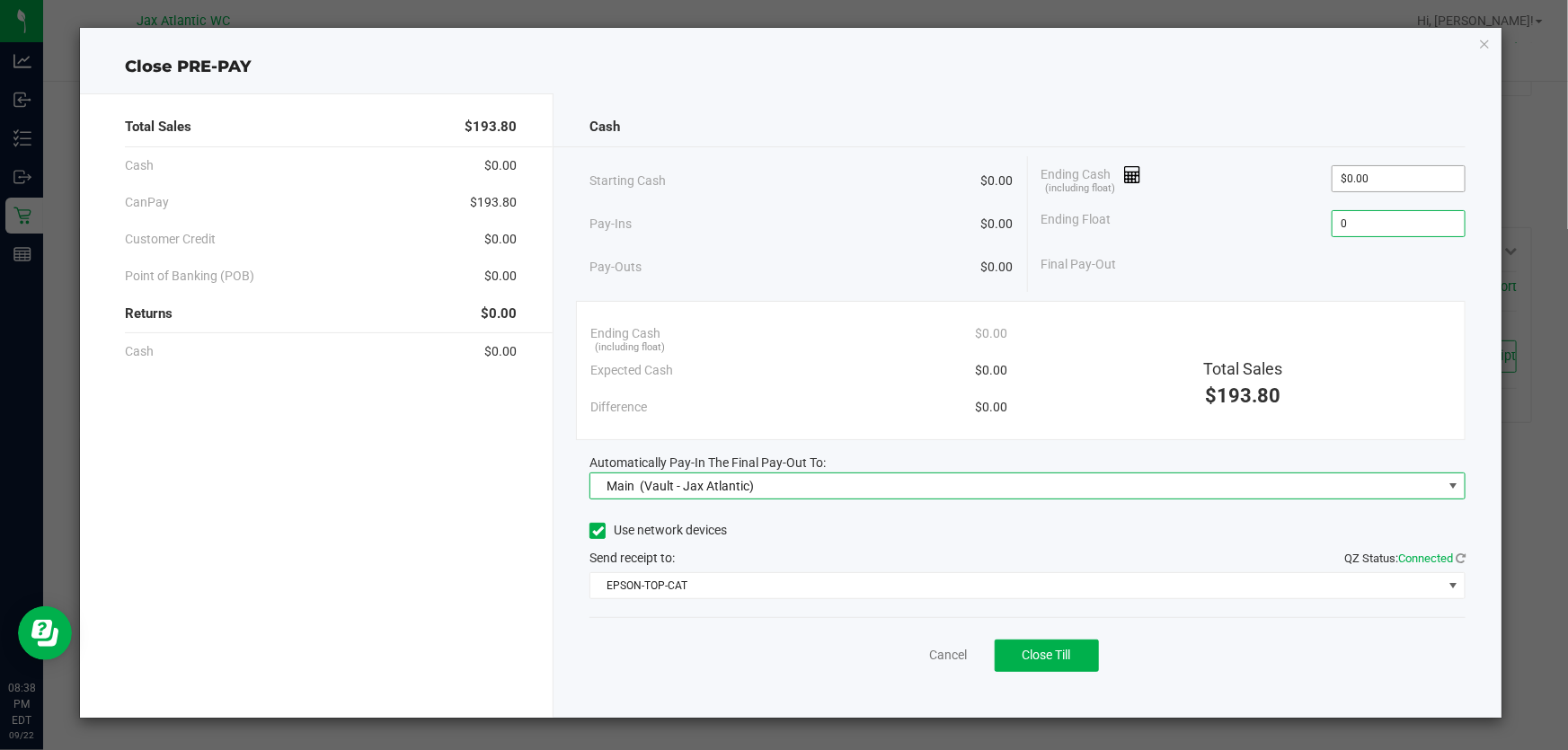
type input "$0.00"
click at [1037, 648] on span "Close Till" at bounding box center [1046, 654] width 48 height 14
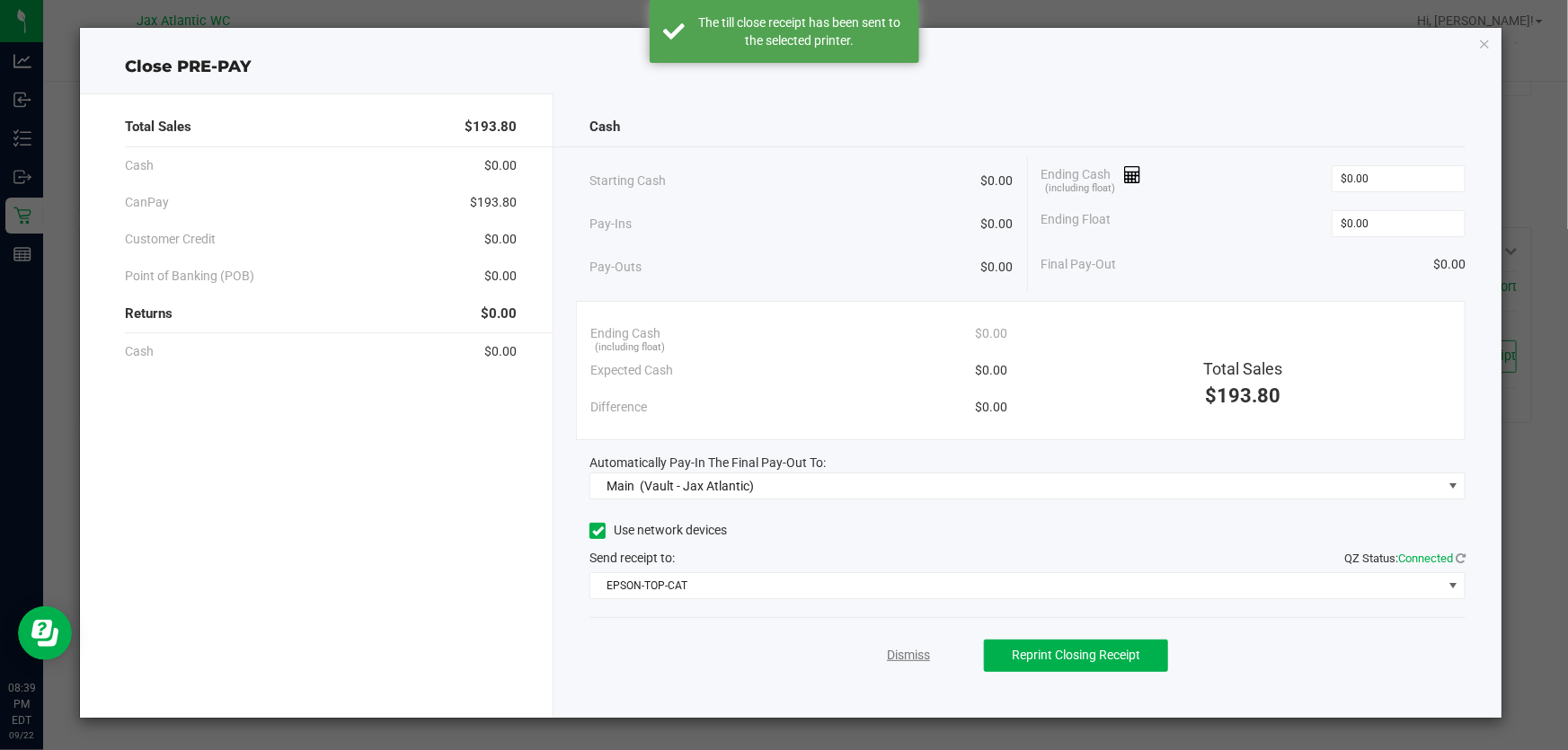
click at [915, 661] on link "Dismiss" at bounding box center [908, 655] width 43 height 19
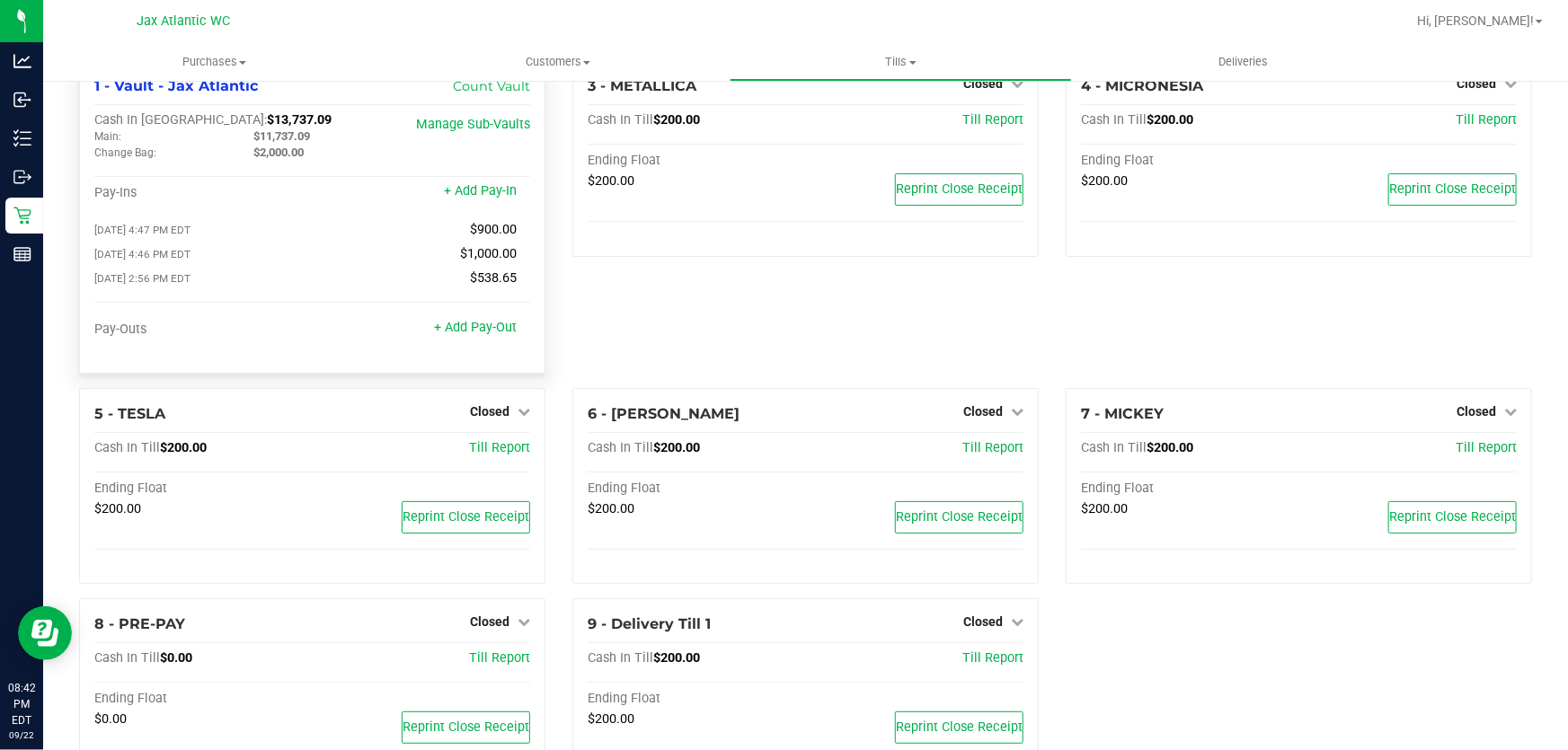
scroll to position [0, 0]
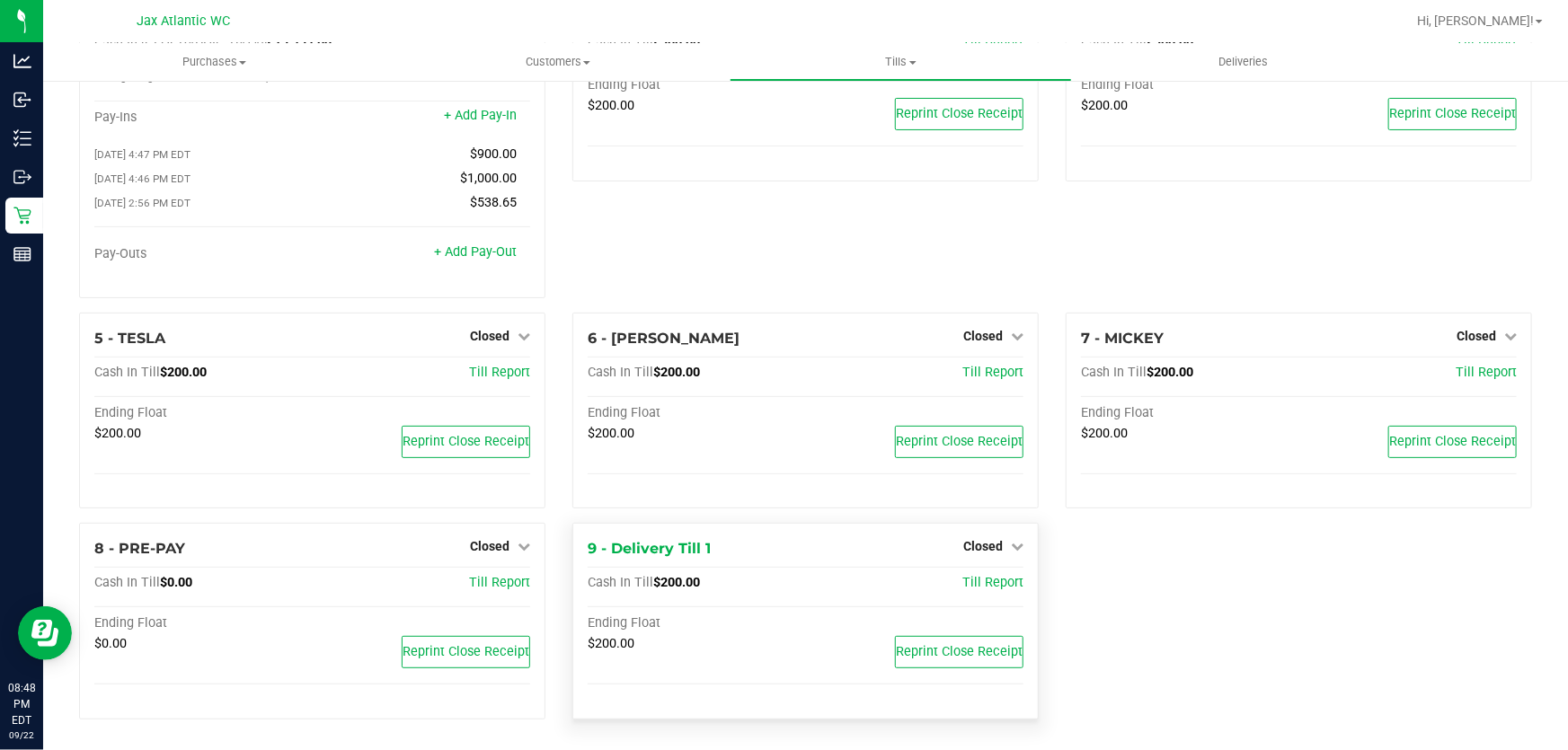
scroll to position [116, 0]
click at [898, 63] on span "Tills" at bounding box center [901, 61] width 342 height 16
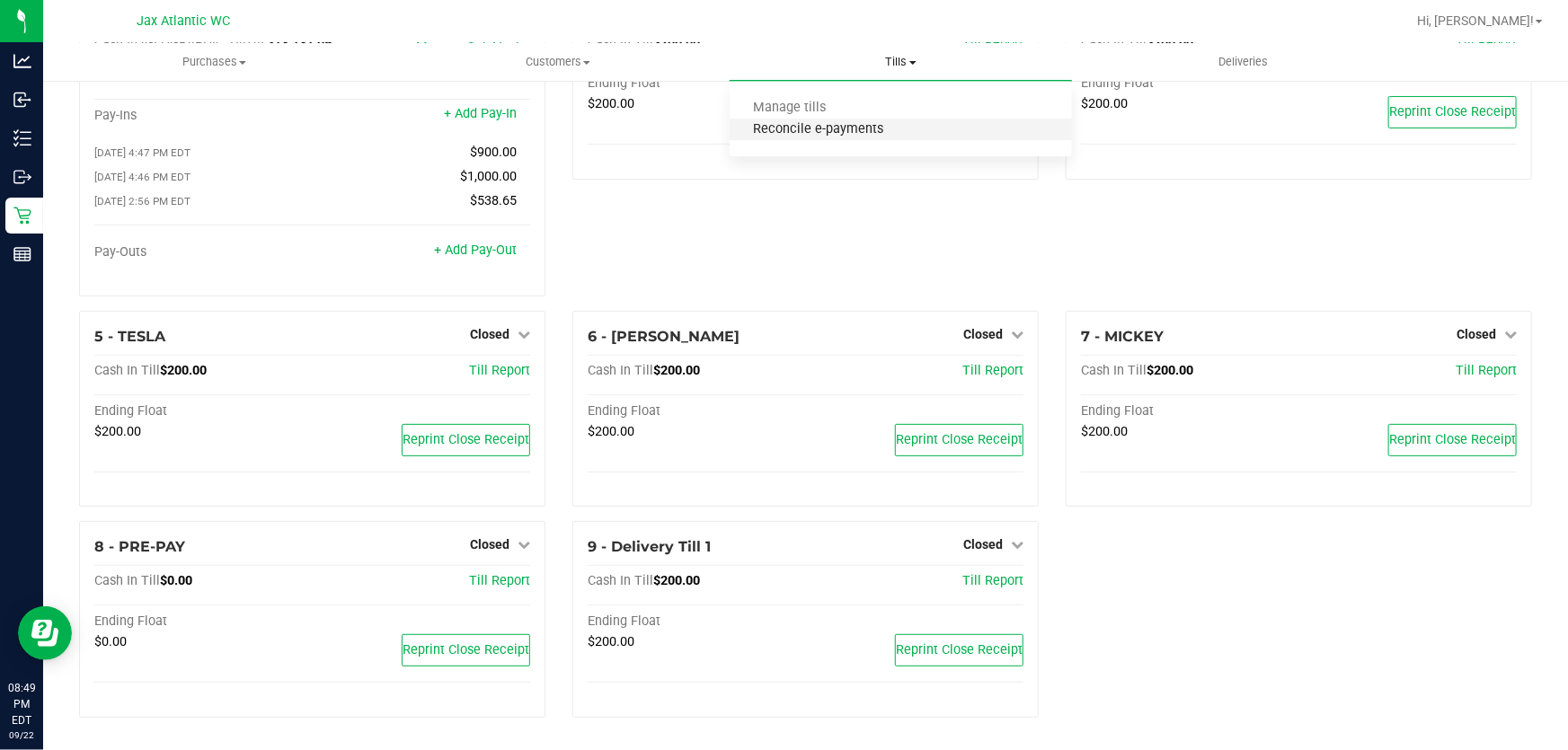
click at [812, 135] on span "Reconcile e-payments" at bounding box center [819, 130] width 179 height 15
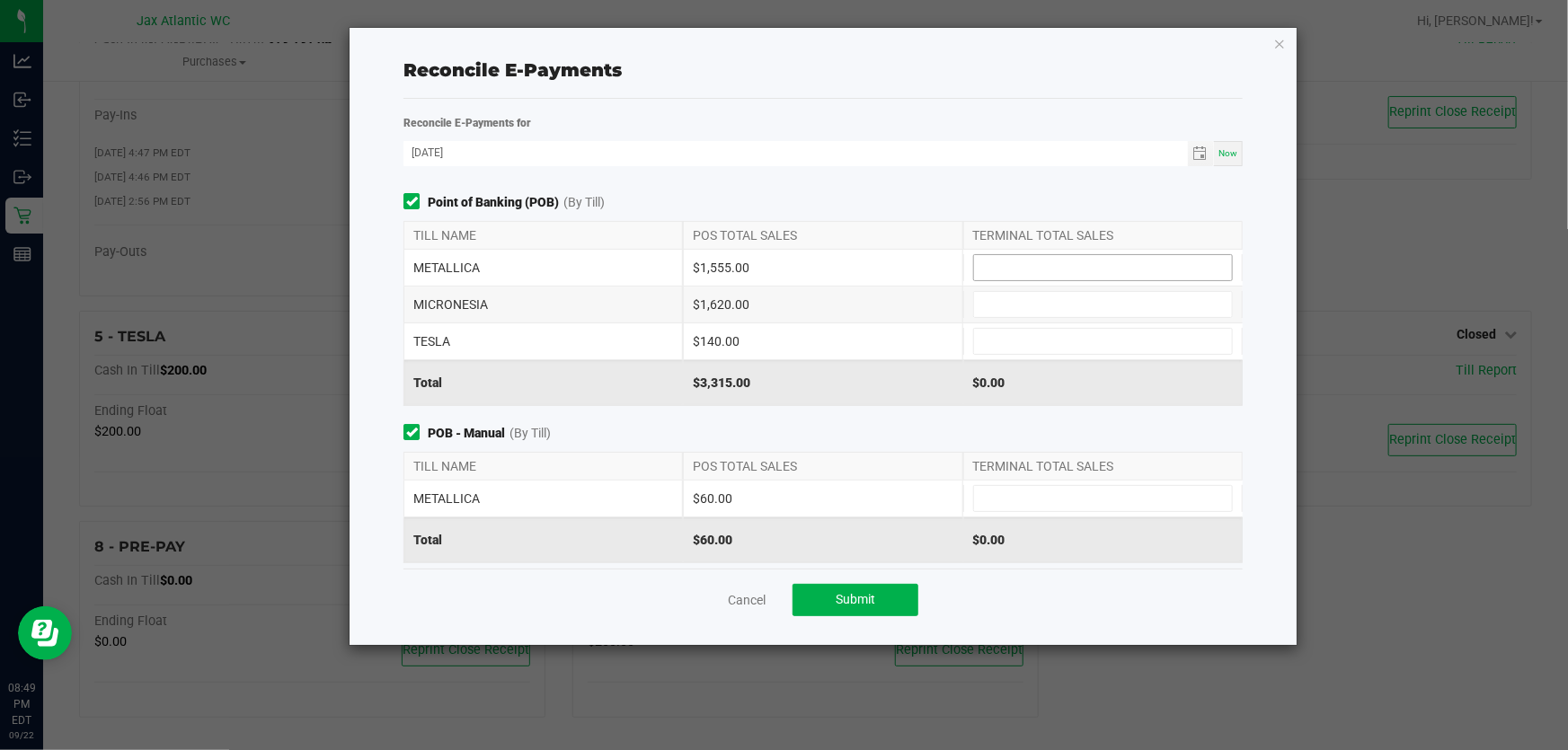
click at [1013, 268] on input at bounding box center [1103, 267] width 258 height 25
type input "$1,555.00"
type input "$1,620.00"
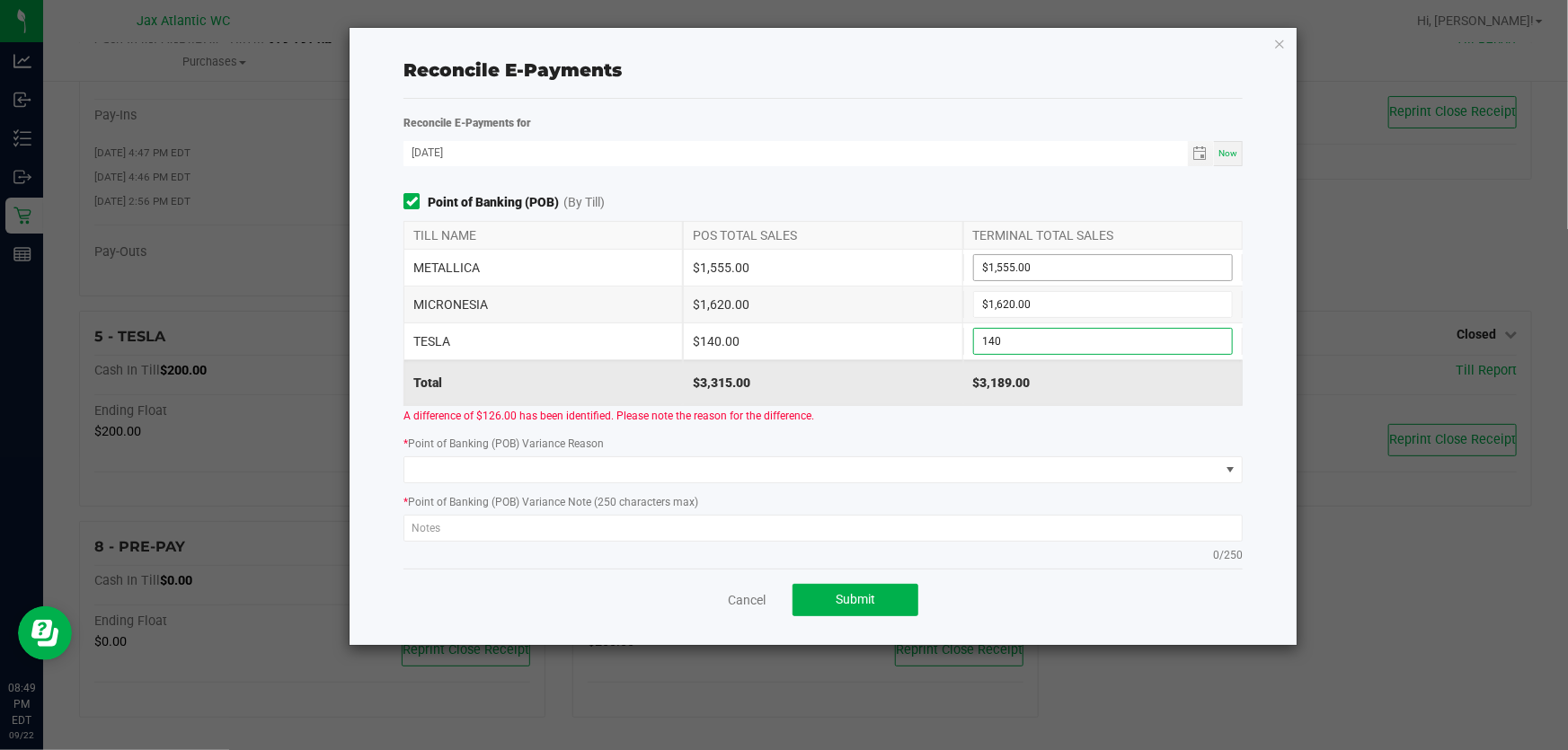
type input "$140.00"
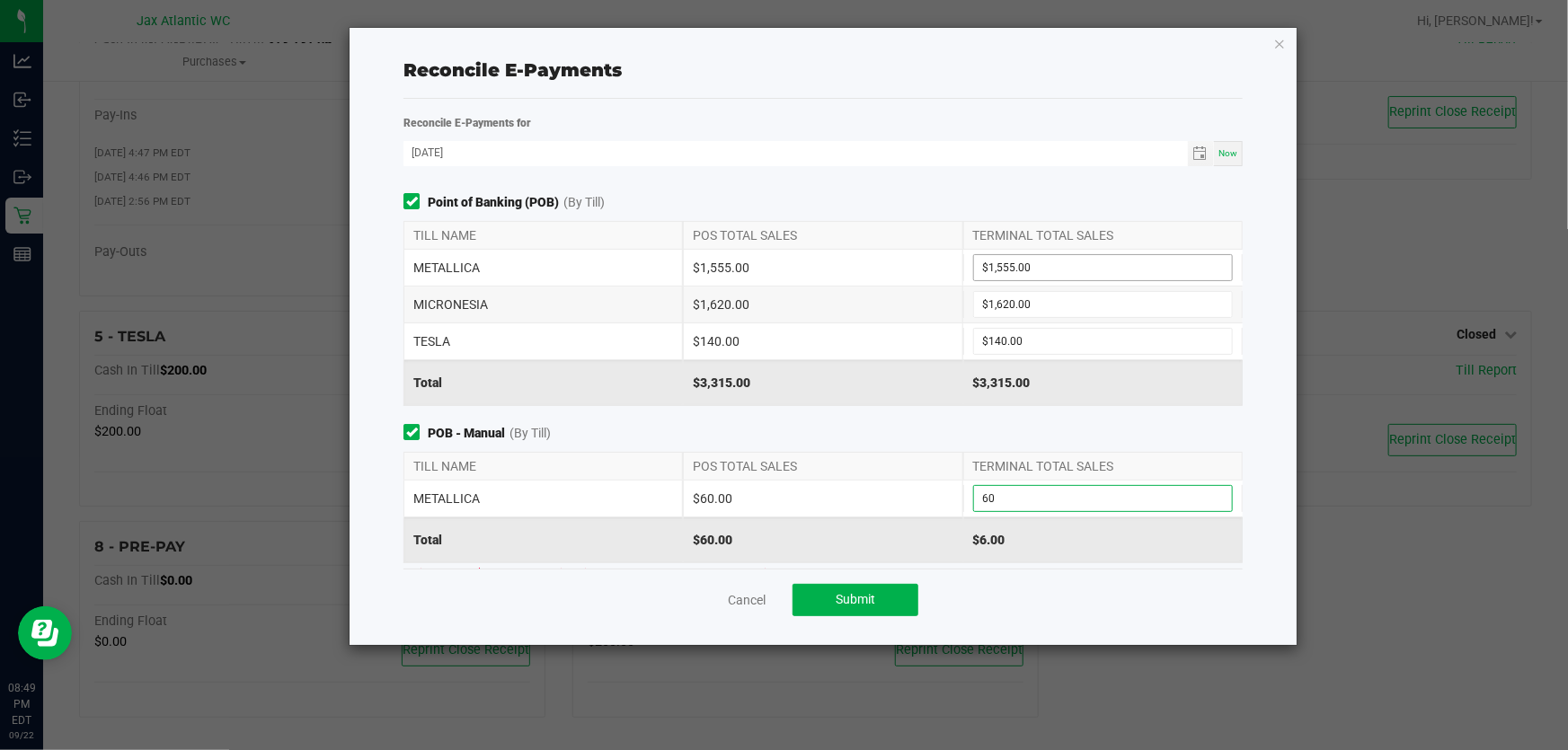
type input "$60.00"
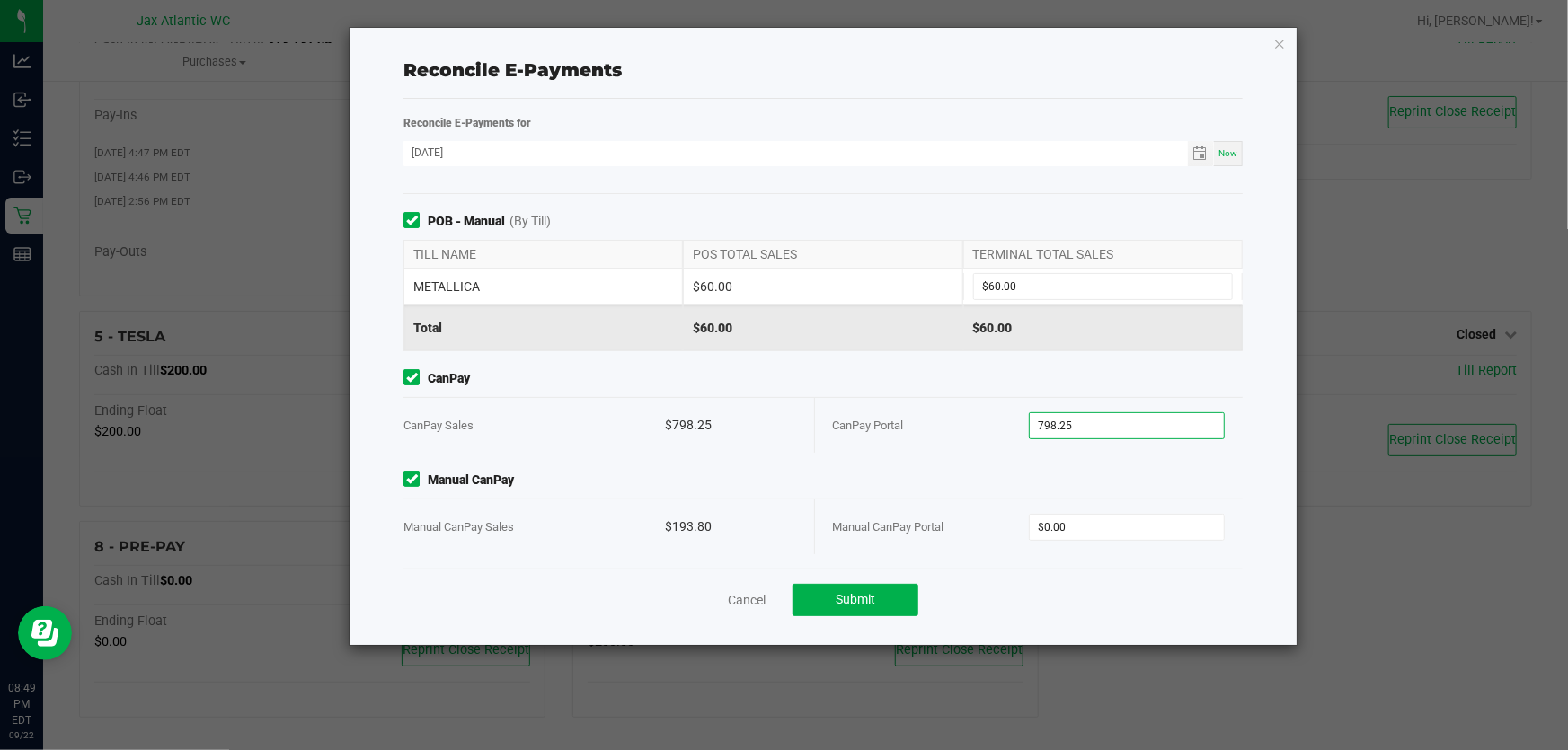
type input "$798.25"
type input "$193.80"
click at [892, 601] on button "Submit" at bounding box center [856, 600] width 126 height 32
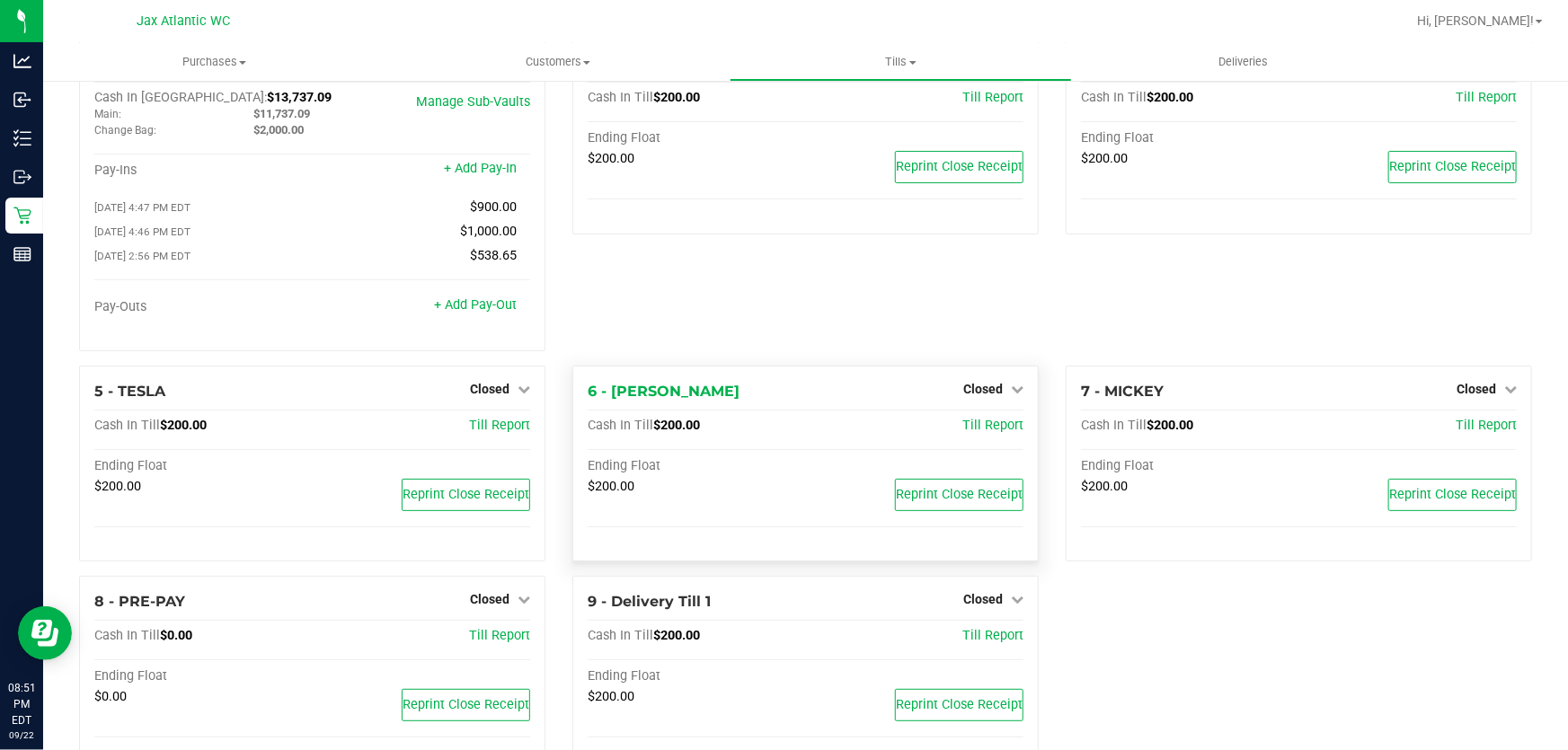
scroll to position [0, 0]
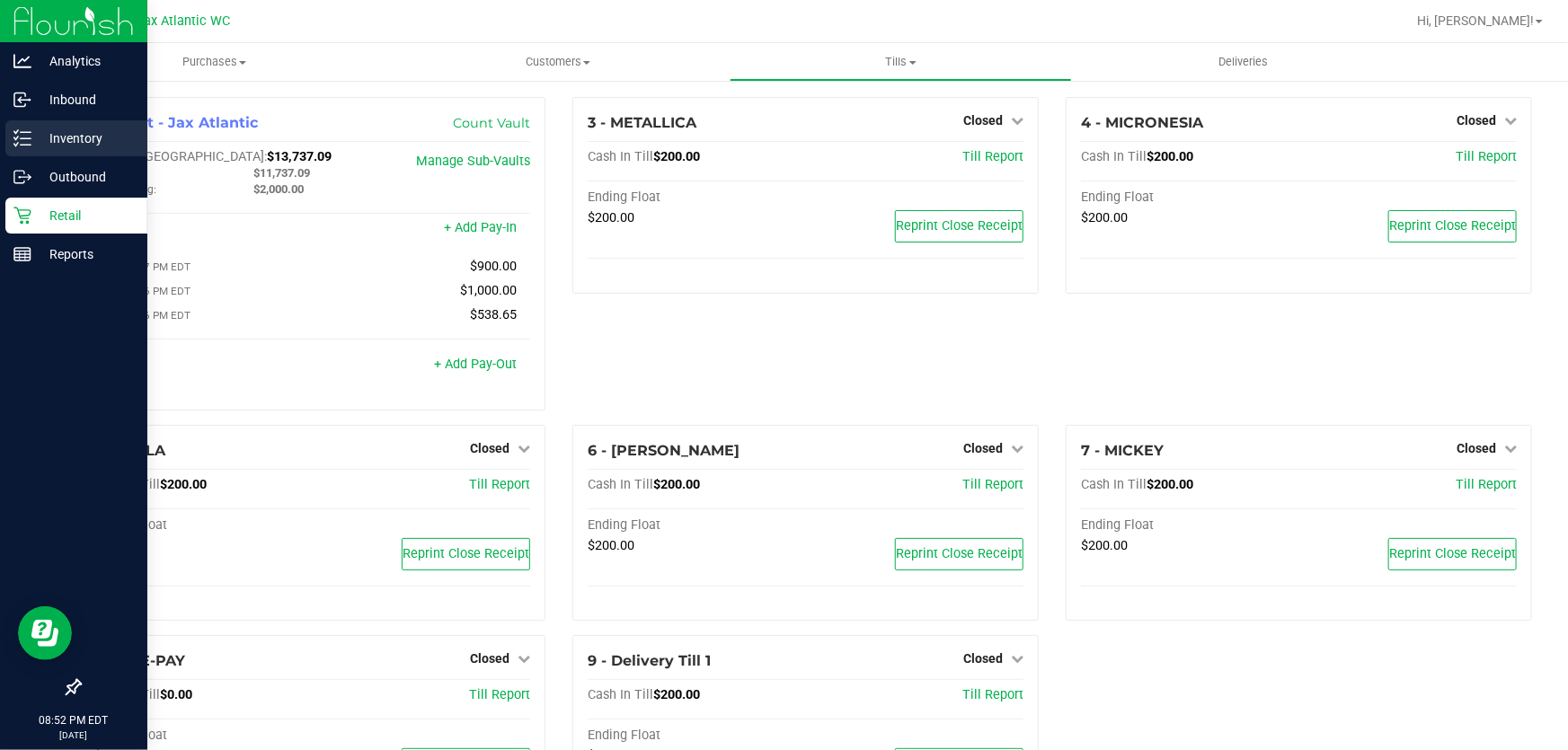
click at [86, 147] on p "Inventory" at bounding box center [85, 137] width 108 height 21
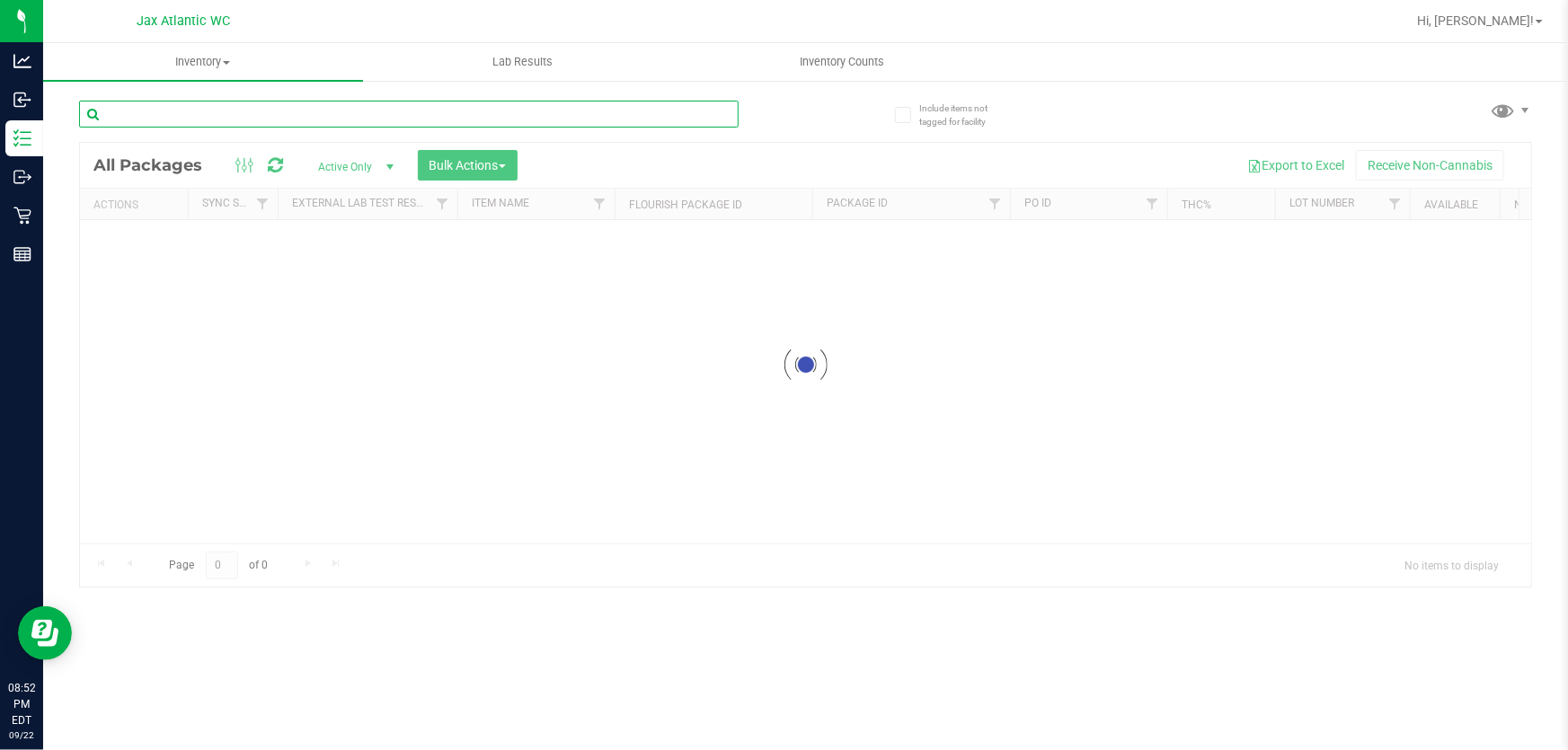
click at [190, 118] on input "text" at bounding box center [408, 113] width 659 height 27
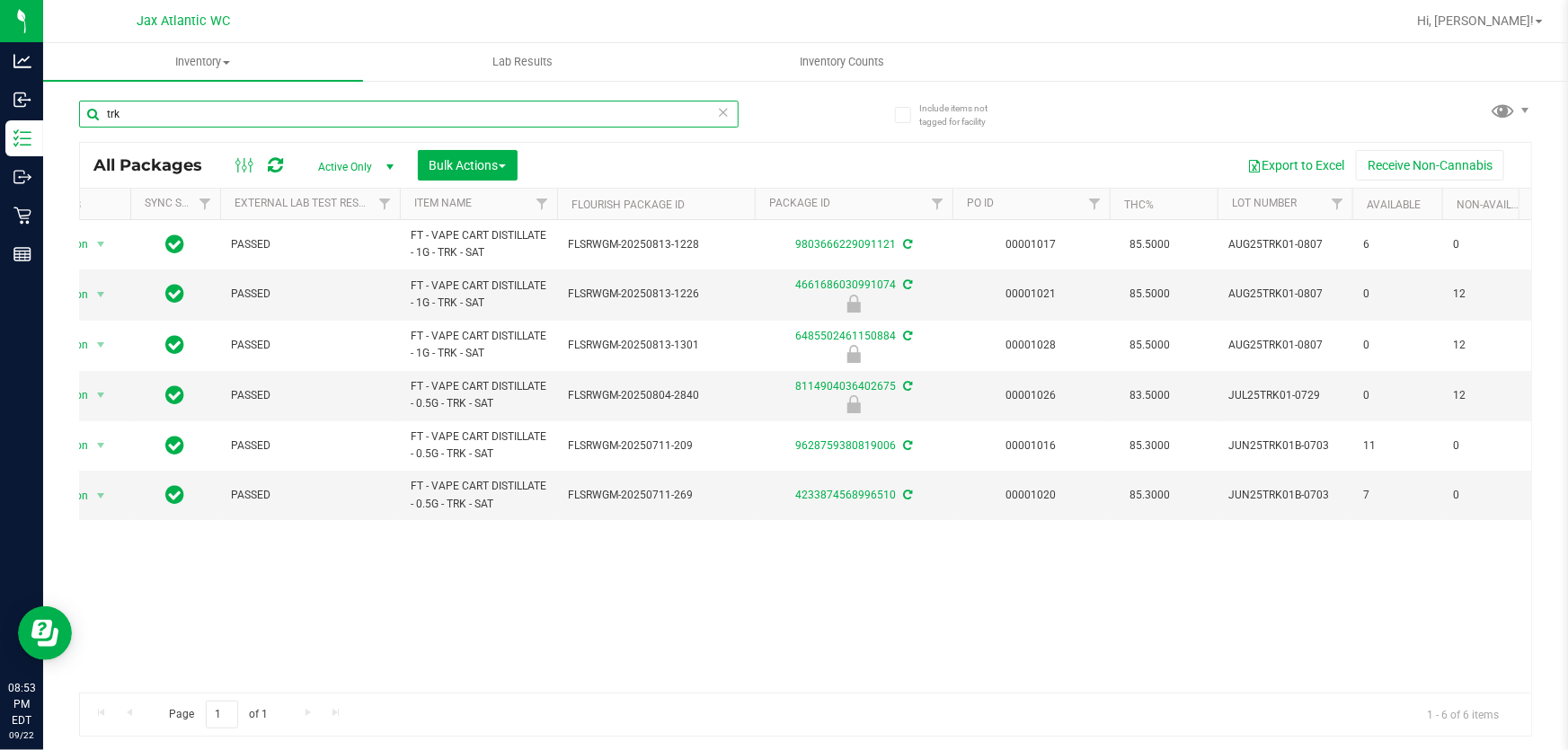
scroll to position [0, 54]
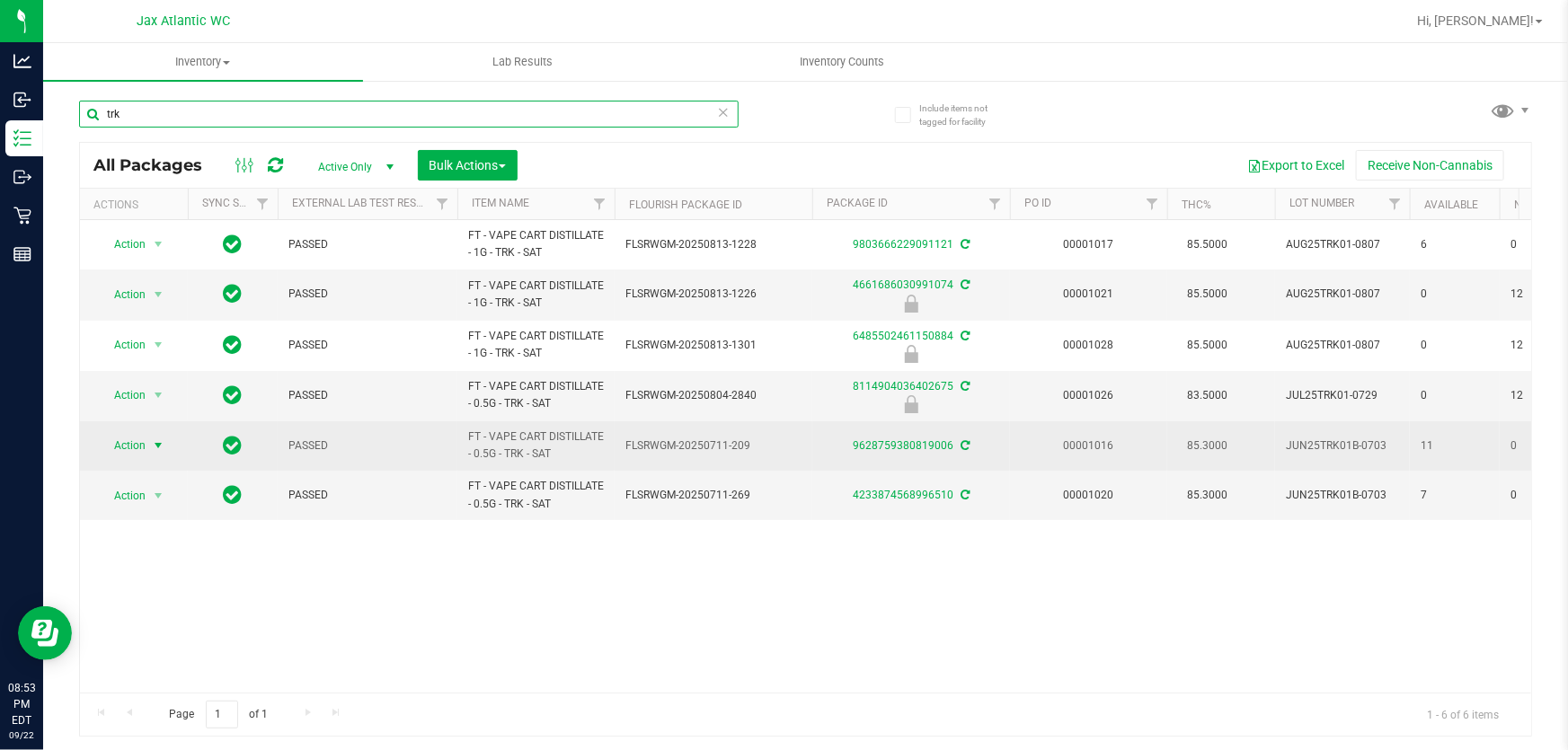
type input "trk"
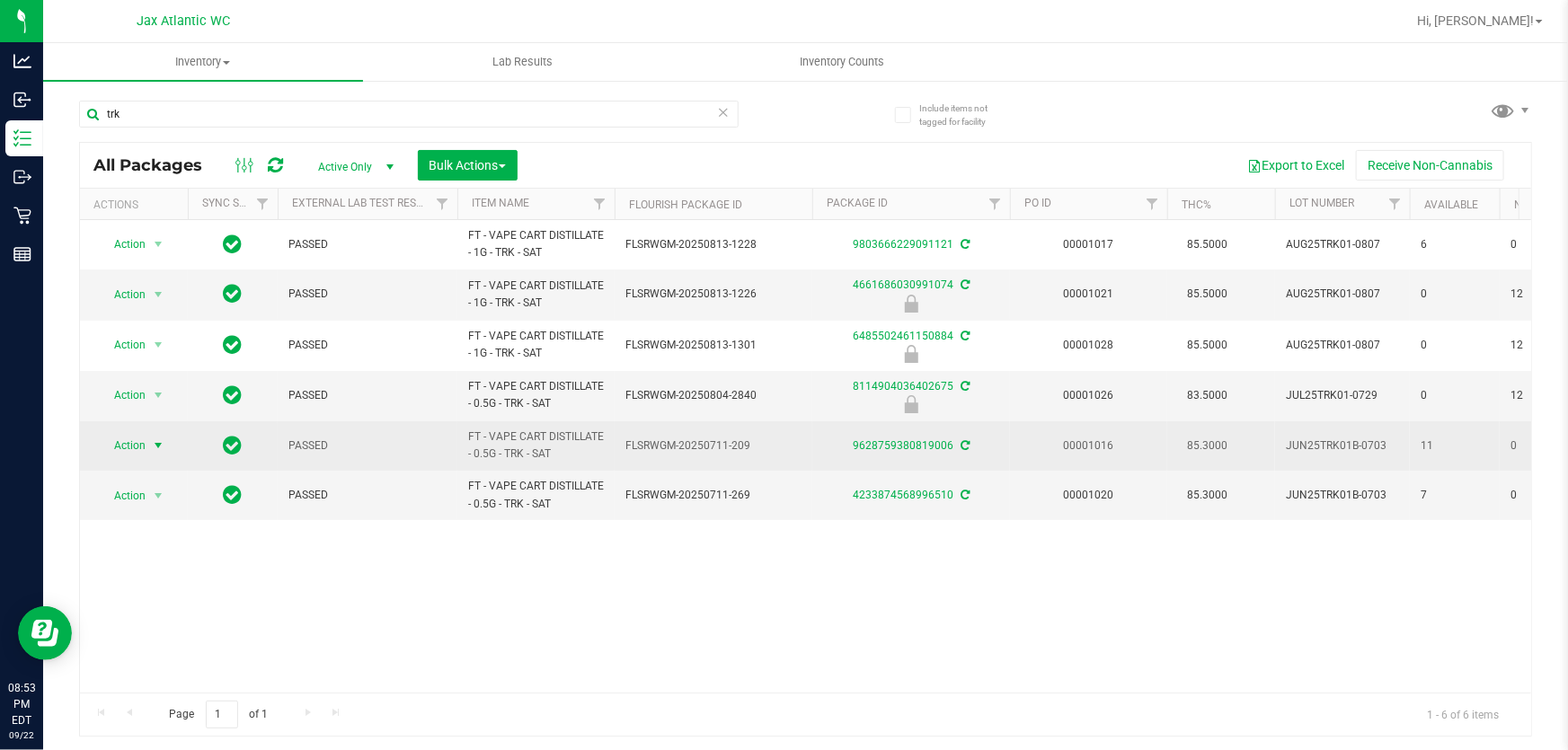
click at [132, 448] on span "Action" at bounding box center [123, 446] width 48 height 25
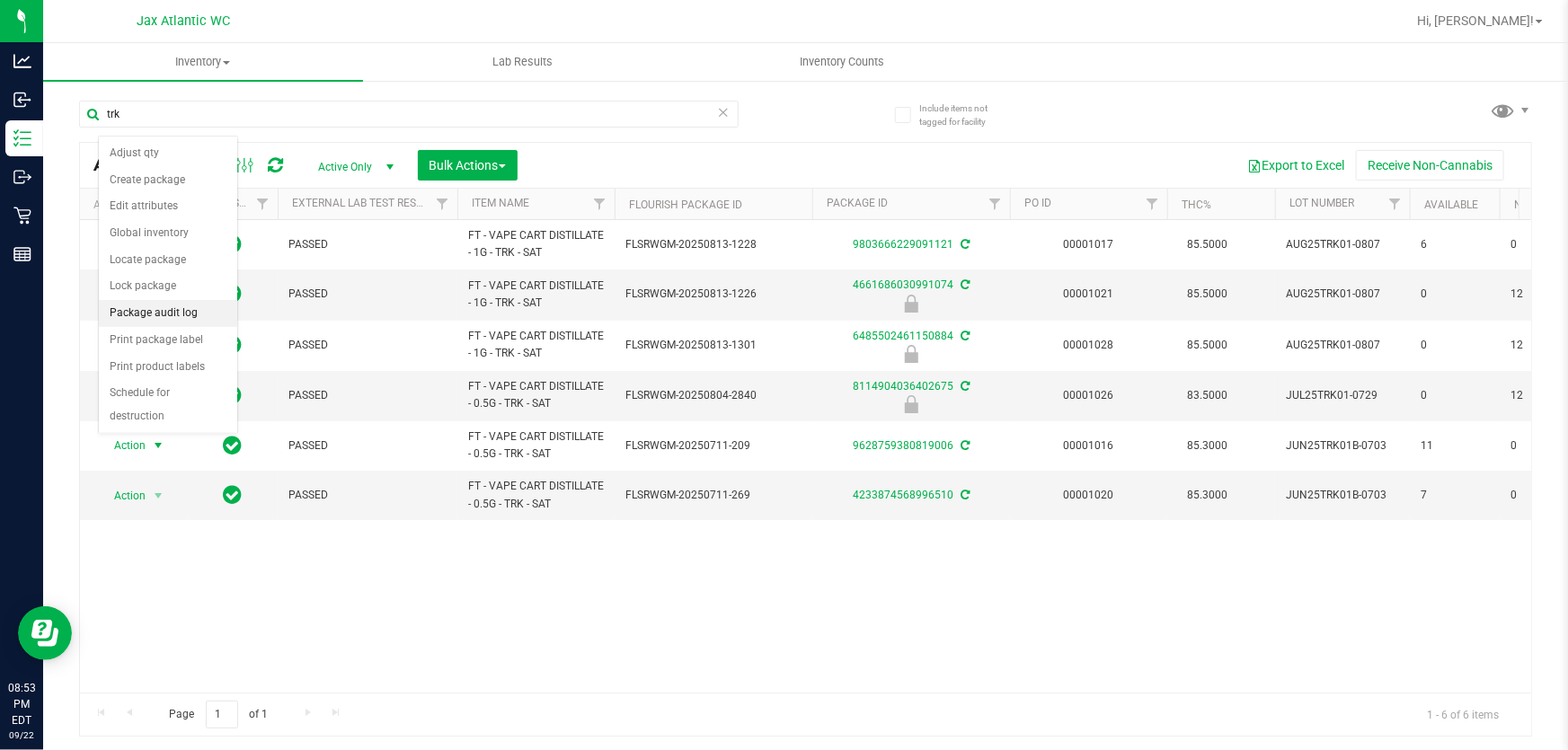
click at [162, 315] on li "Package audit log" at bounding box center [167, 313] width 138 height 27
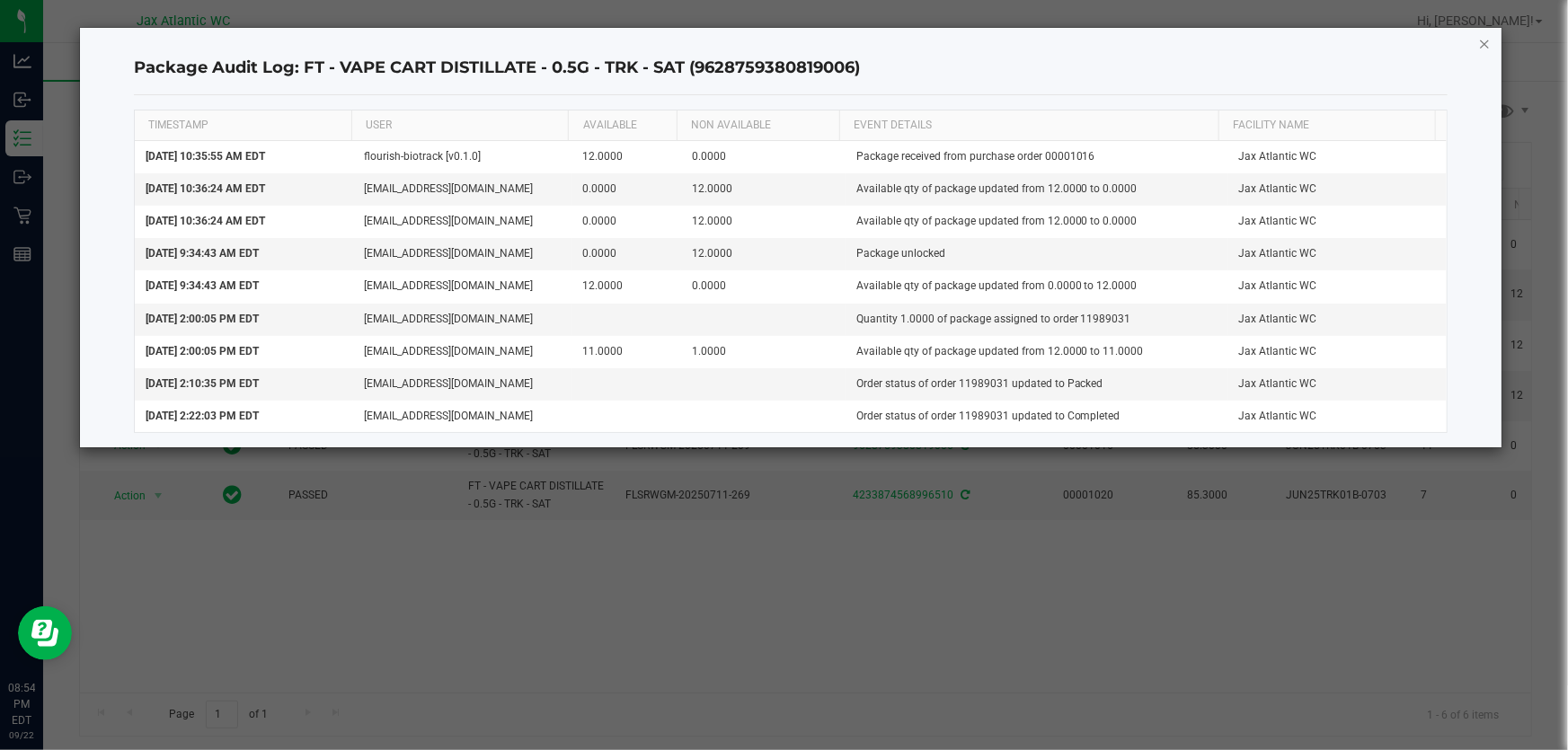
click at [1483, 40] on icon "button" at bounding box center [1484, 43] width 13 height 21
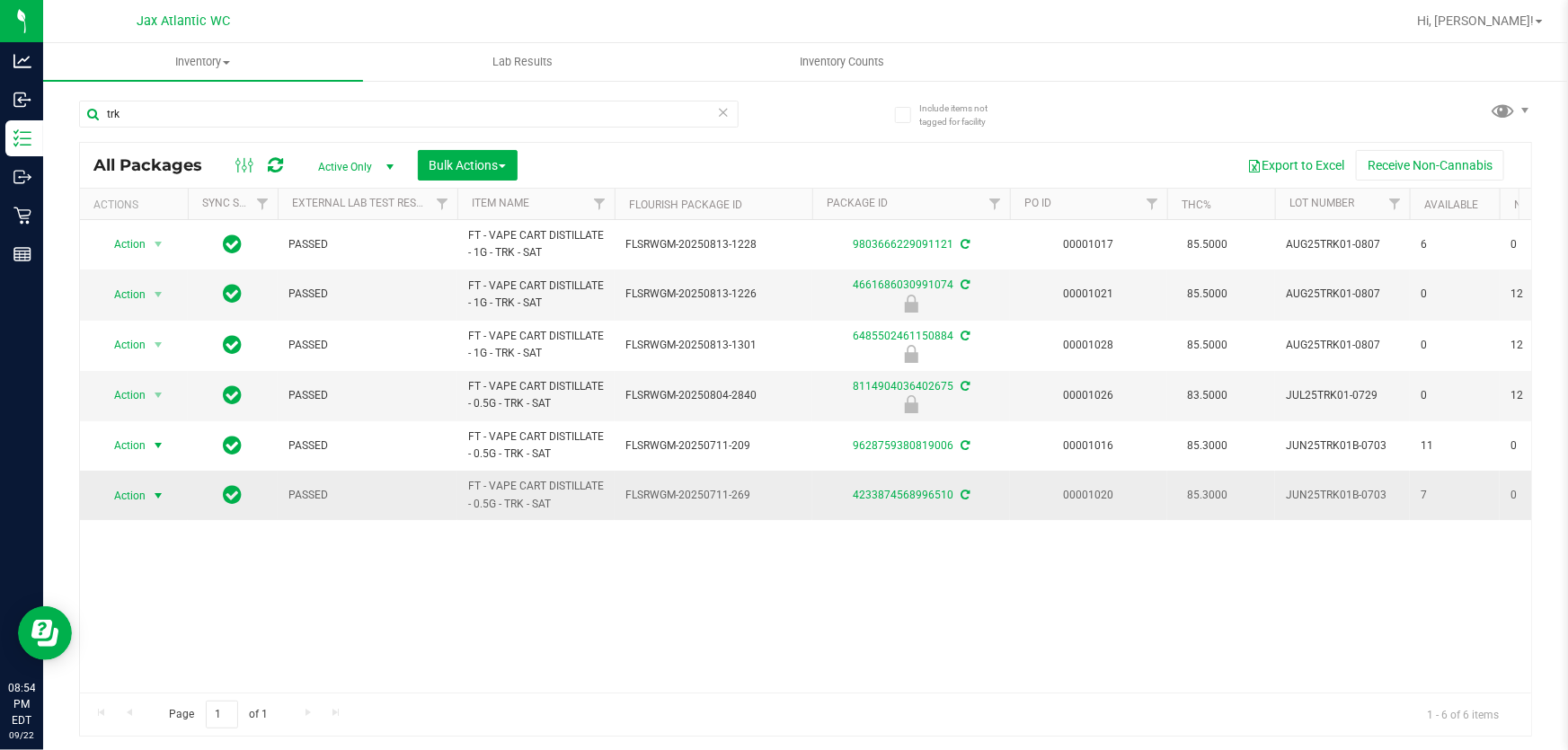
click at [151, 494] on span "select" at bounding box center [158, 496] width 14 height 14
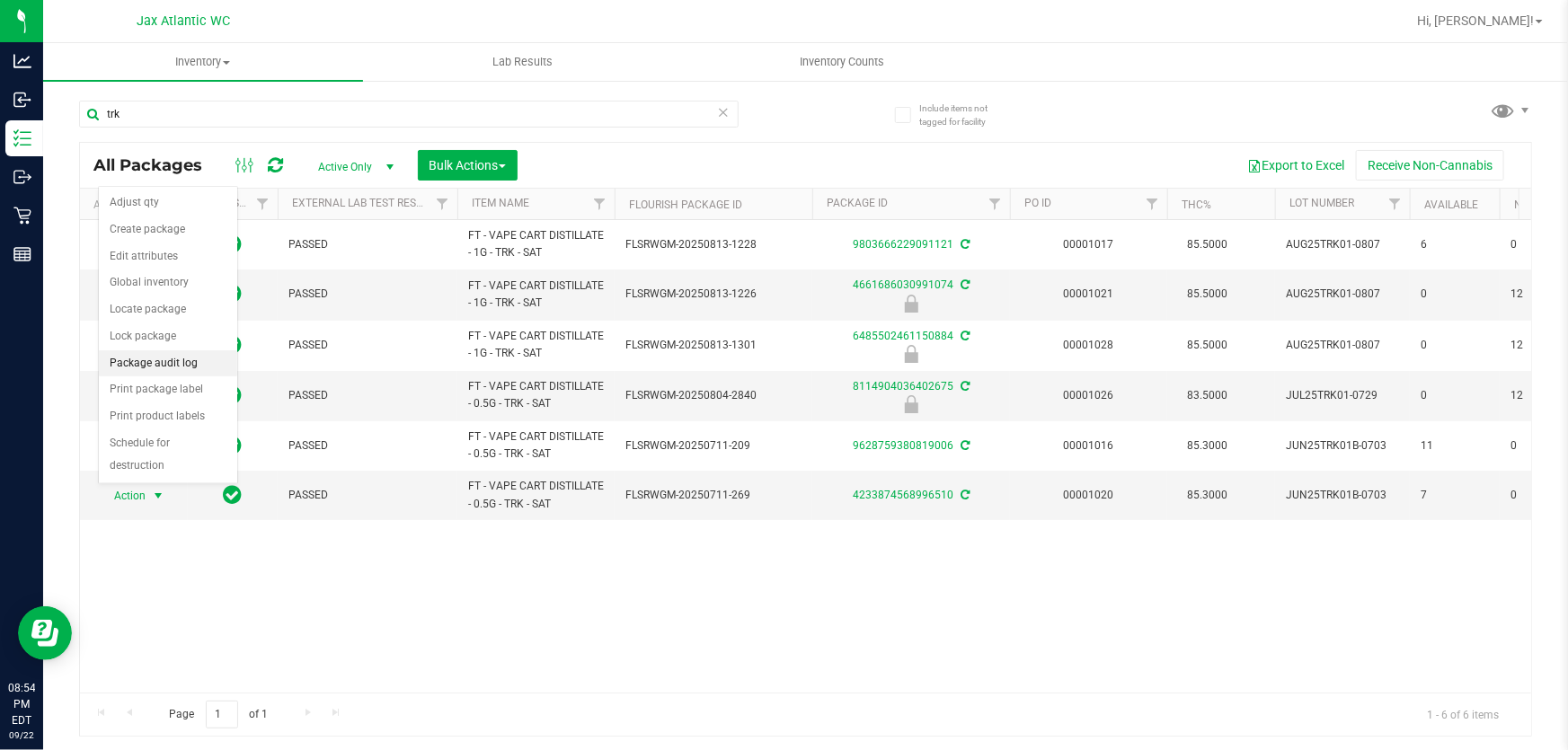
click at [154, 365] on li "Package audit log" at bounding box center [167, 363] width 138 height 27
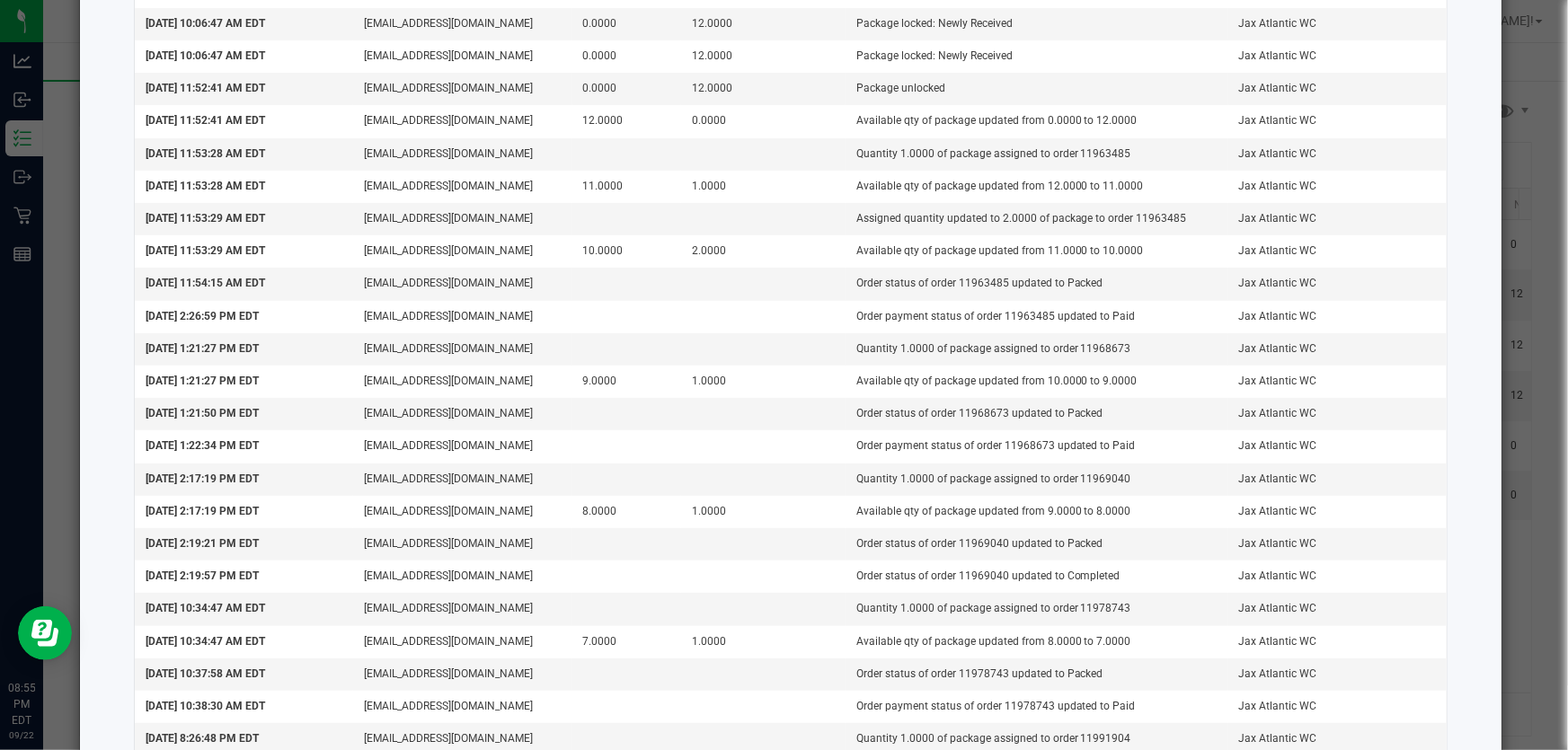
scroll to position [0, 0]
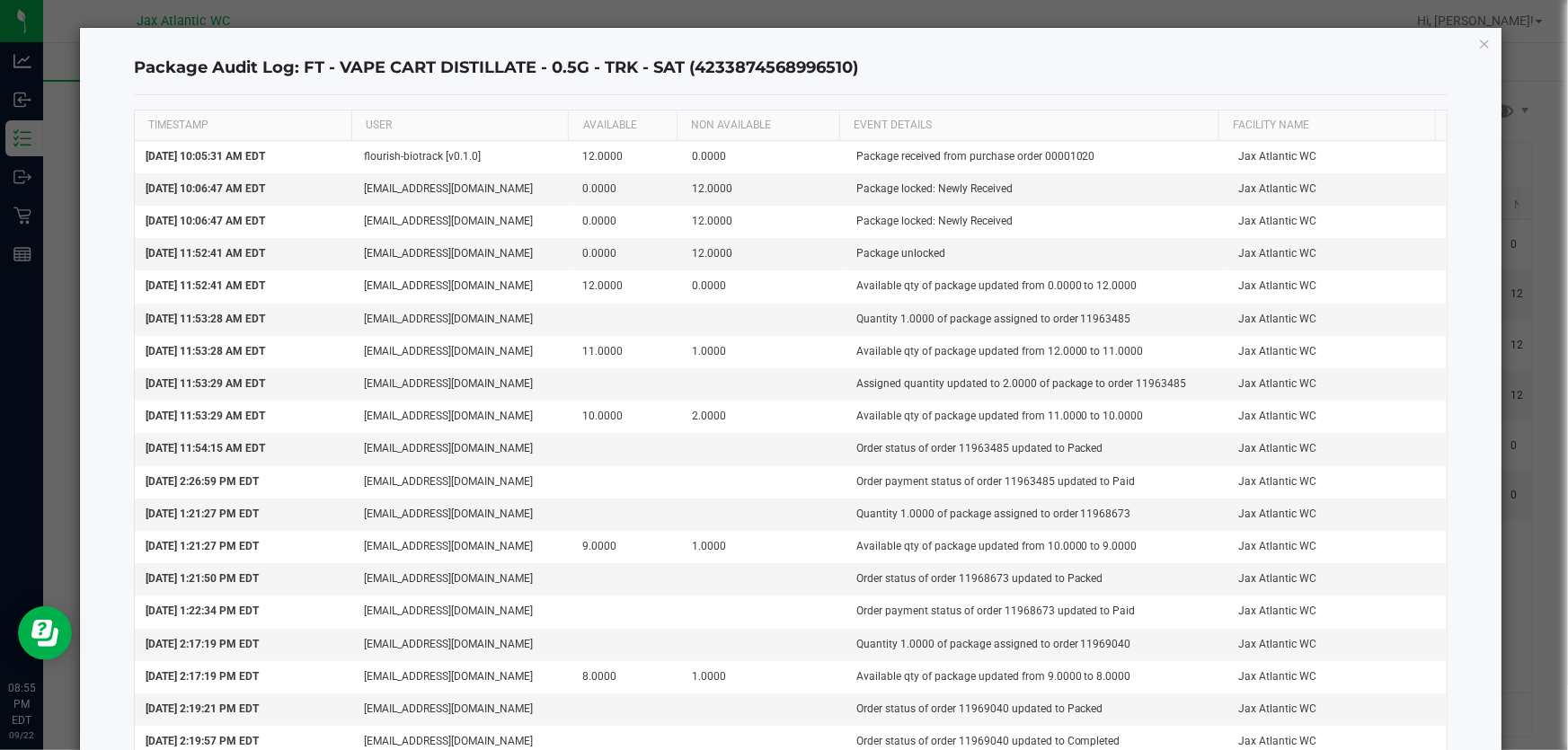
click at [1478, 42] on icon "button" at bounding box center [1484, 43] width 13 height 21
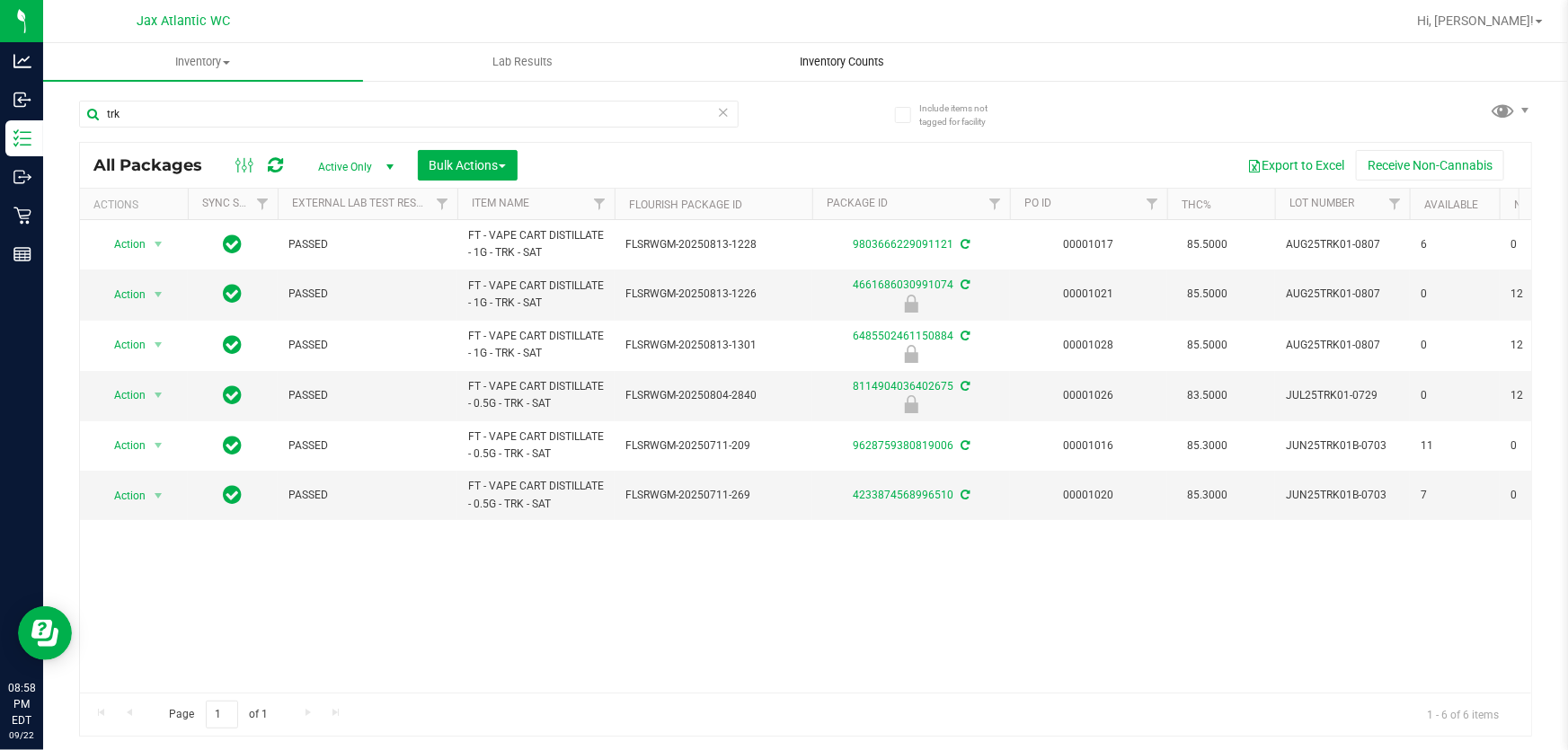
click at [810, 61] on span "Inventory Counts" at bounding box center [841, 61] width 133 height 16
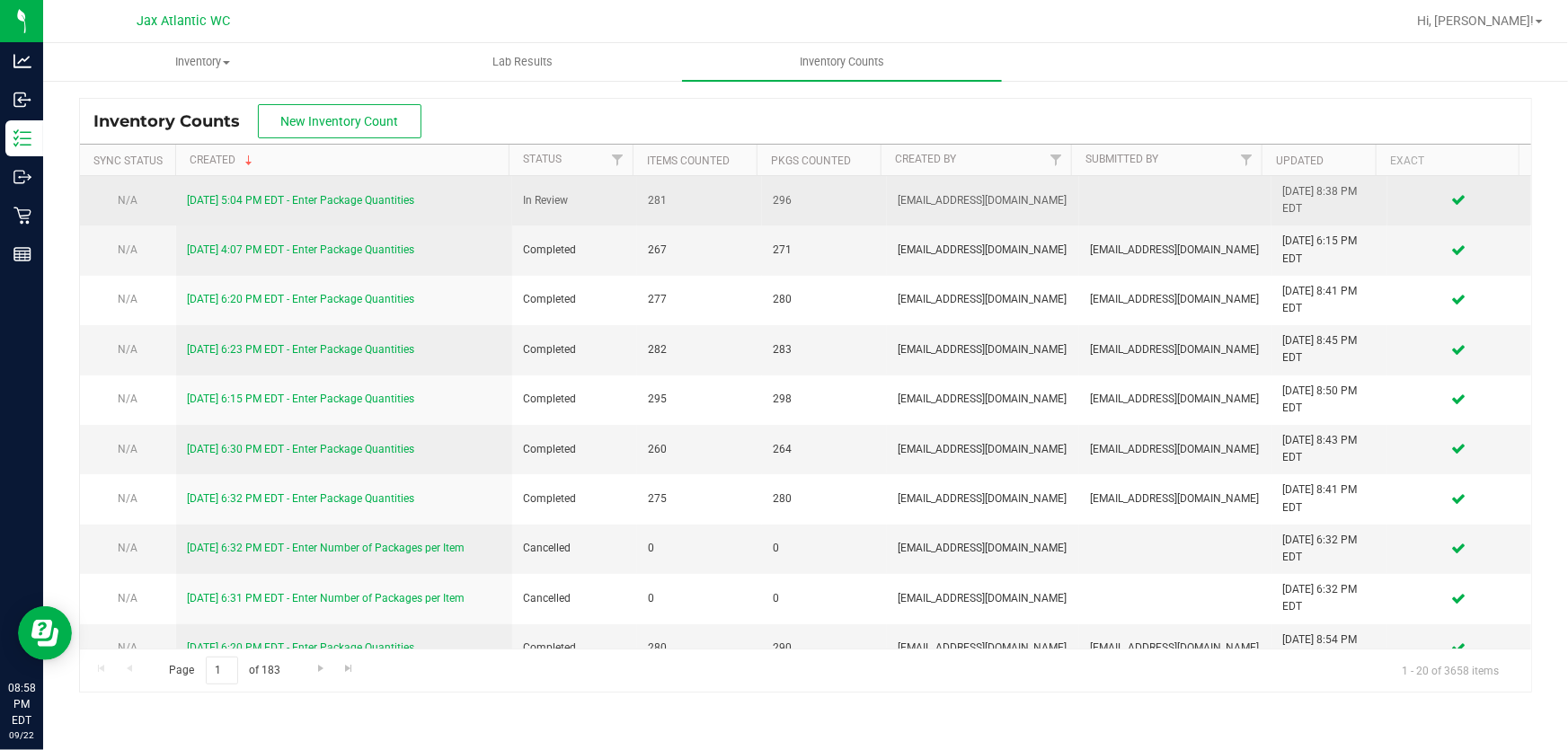
click at [309, 202] on link "9/22/25 5:04 PM EDT - Enter Package Quantities" at bounding box center [300, 200] width 227 height 13
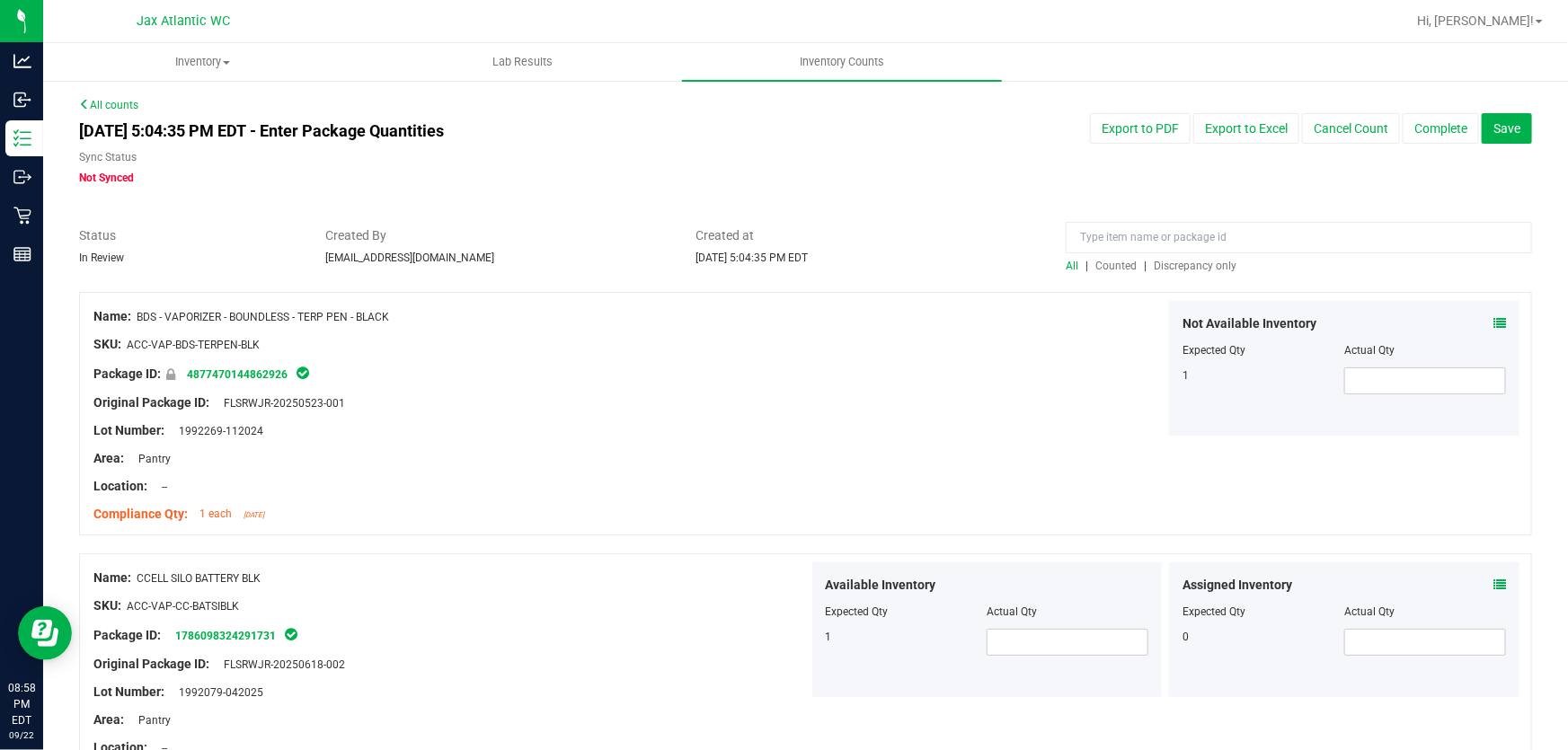
click at [1180, 265] on span "Discrepancy only" at bounding box center [1195, 266] width 83 height 13
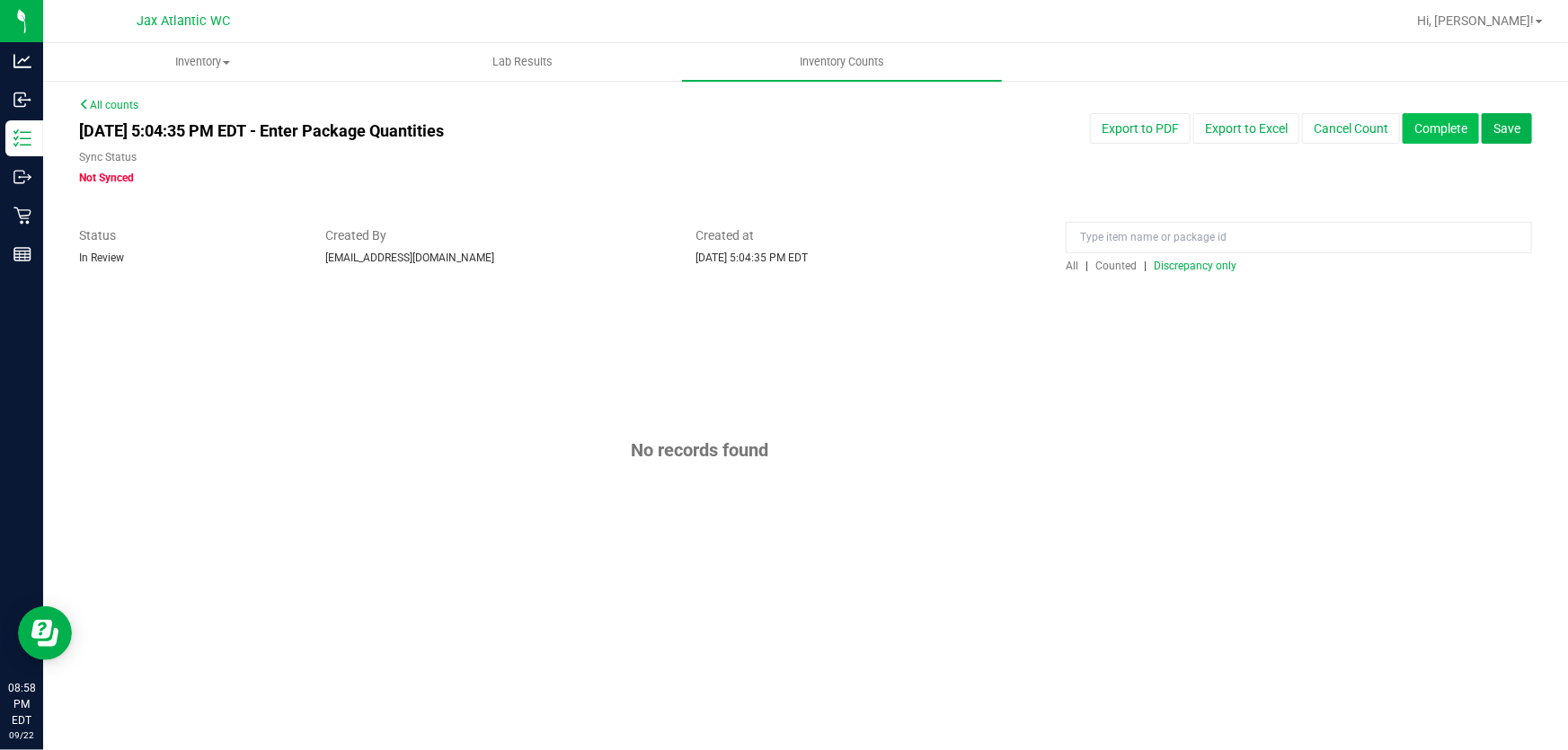
click at [1439, 127] on button "Complete" at bounding box center [1441, 128] width 76 height 31
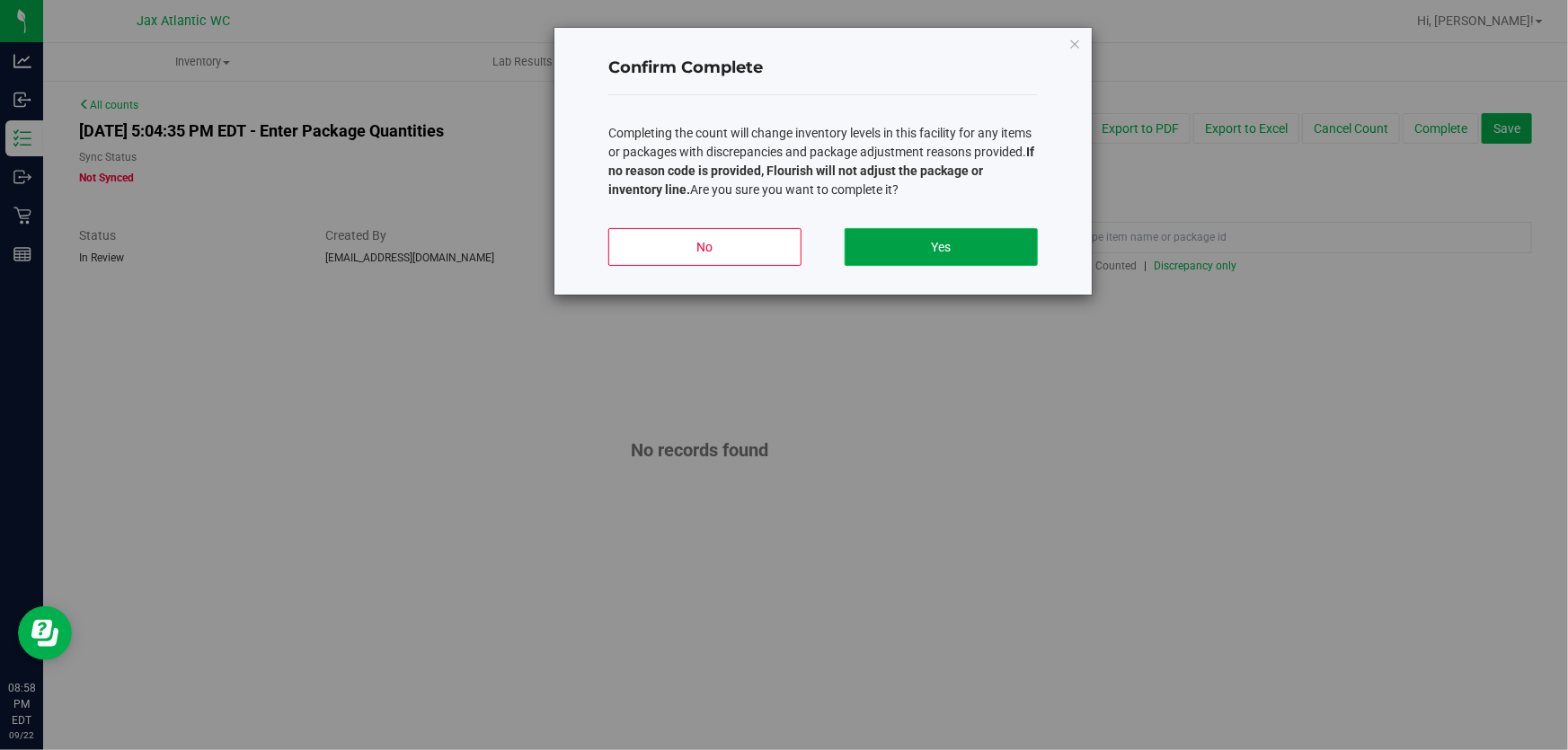
click at [976, 245] on button "Yes" at bounding box center [941, 247] width 193 height 38
